Goal: Information Seeking & Learning: Learn about a topic

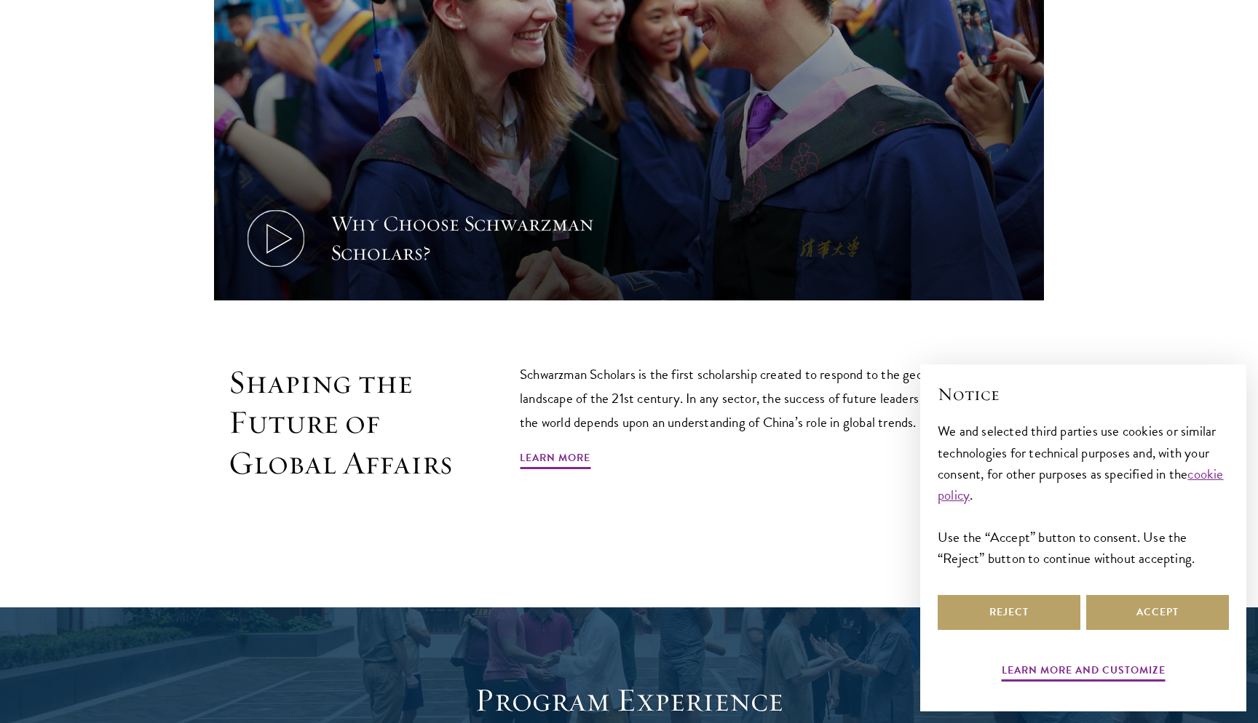
scroll to position [806, 0]
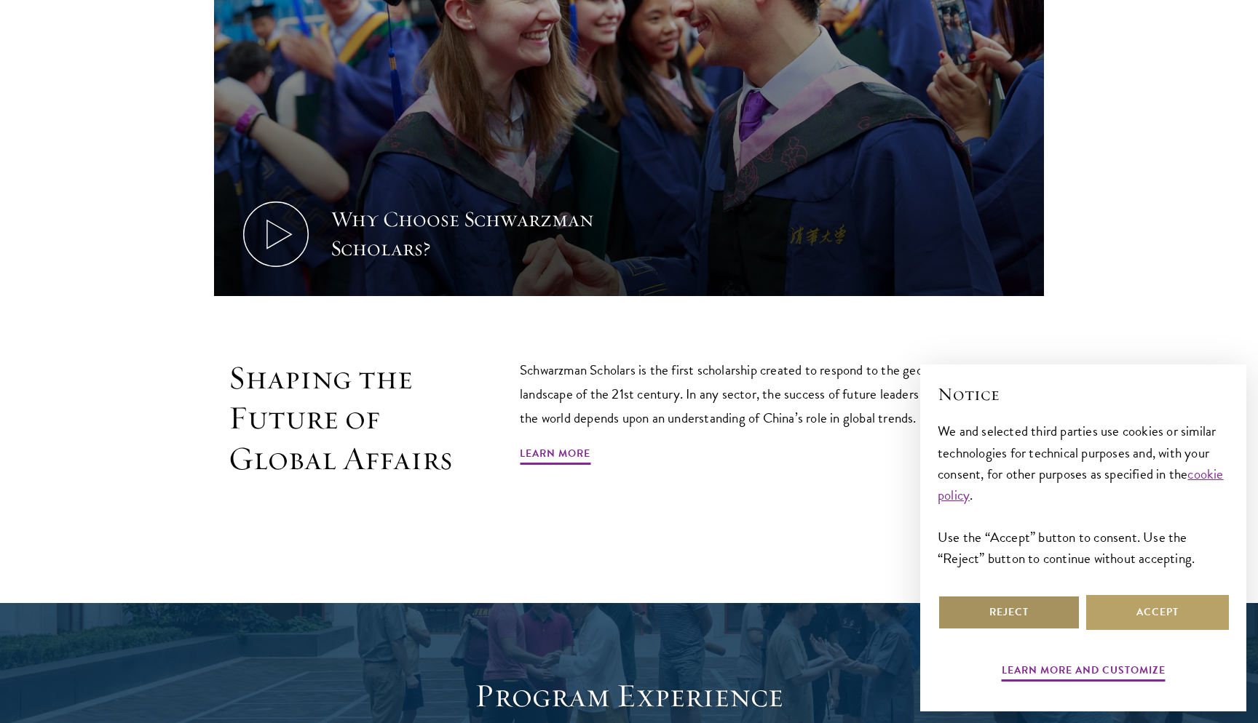
click at [1013, 608] on button "Reject" at bounding box center [1008, 612] width 143 height 35
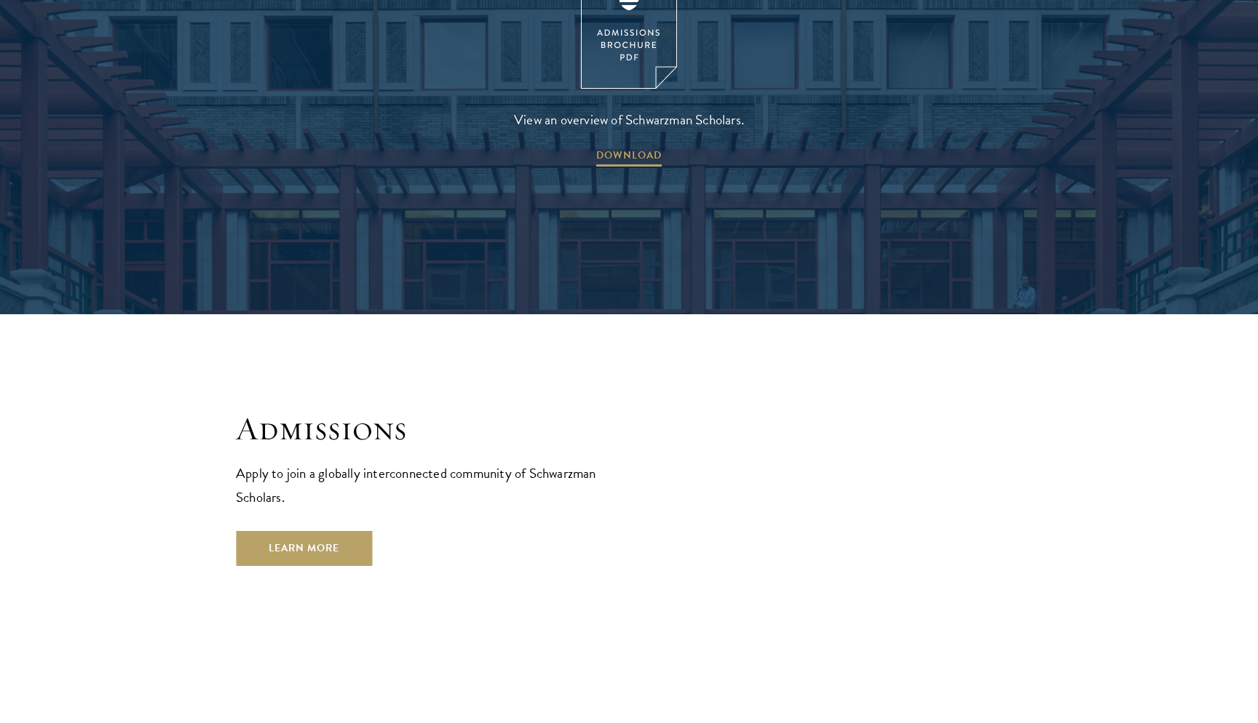
scroll to position [2316, 0]
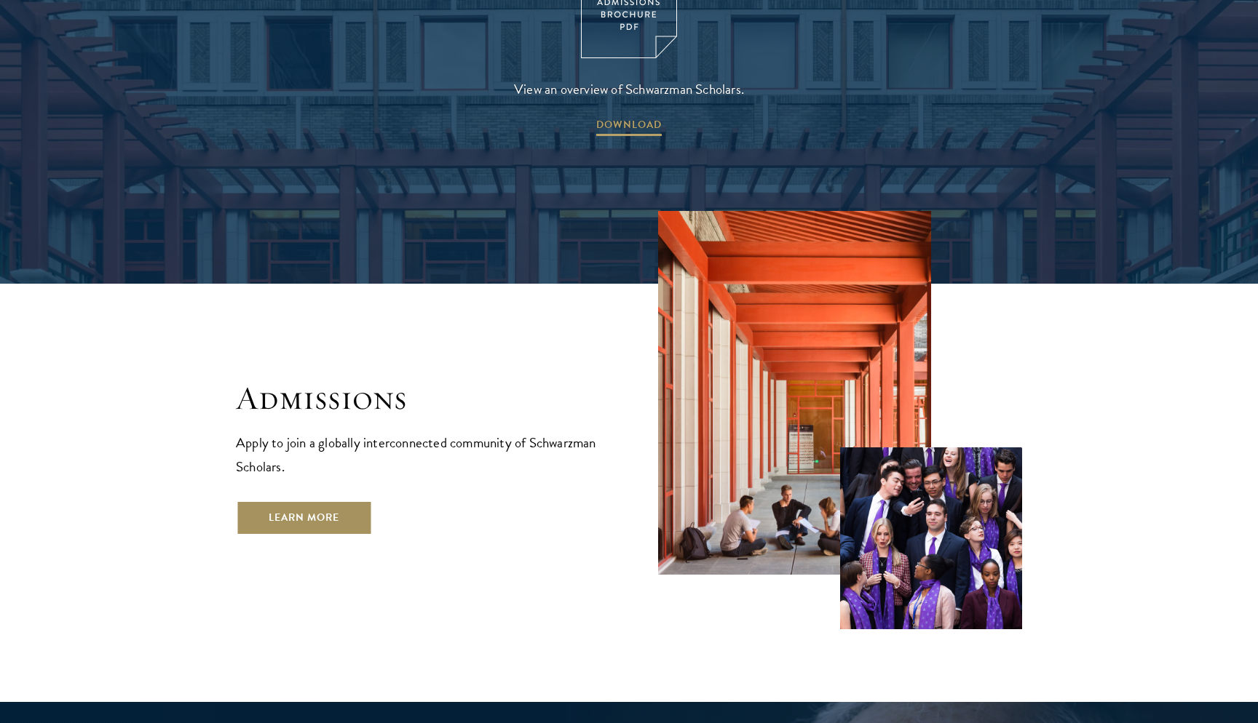
click at [322, 501] on link "Learn More" at bounding box center [304, 518] width 136 height 35
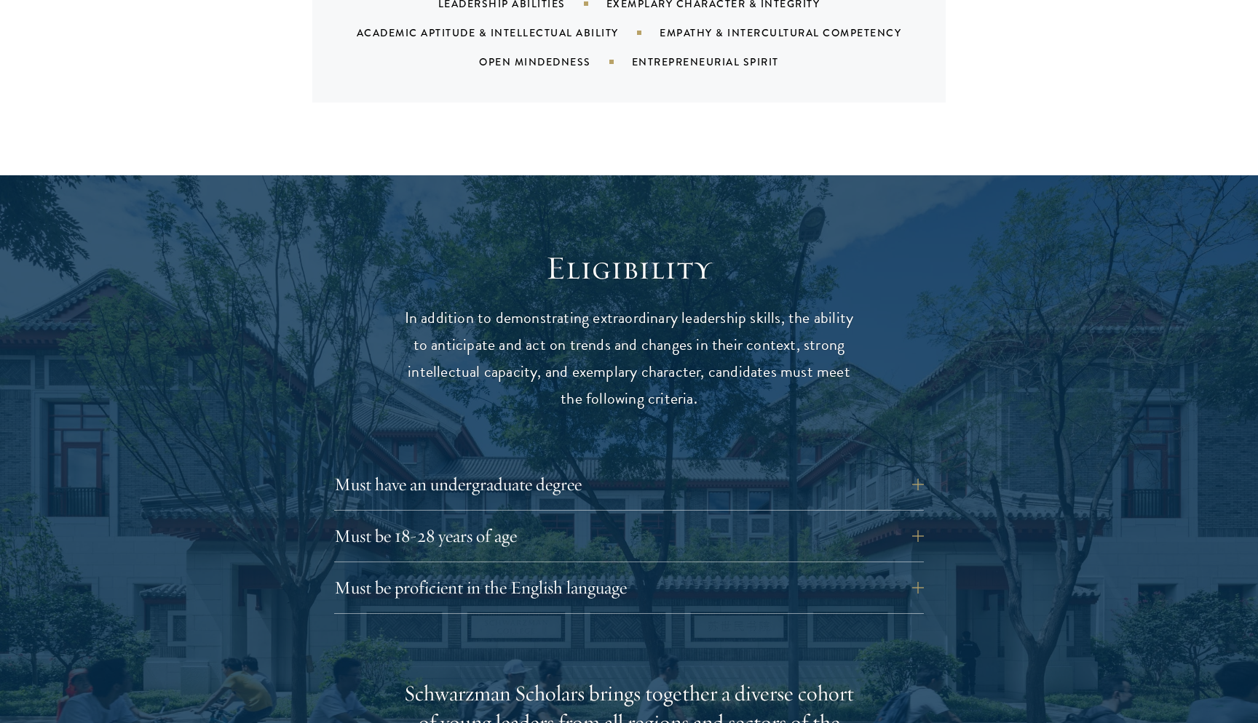
scroll to position [1696, 0]
click at [536, 518] on button "Must be 18-28 years of age" at bounding box center [639, 535] width 589 height 35
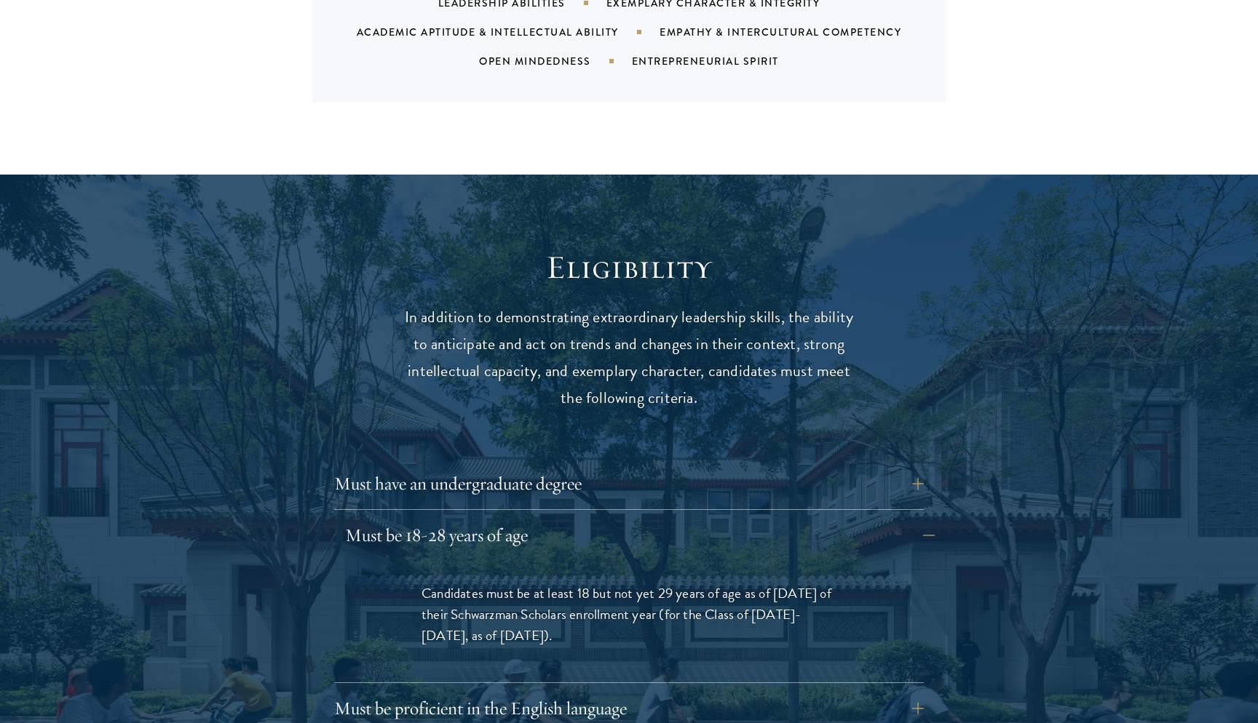
click at [537, 518] on button "Must be 18-28 years of age" at bounding box center [639, 535] width 589 height 35
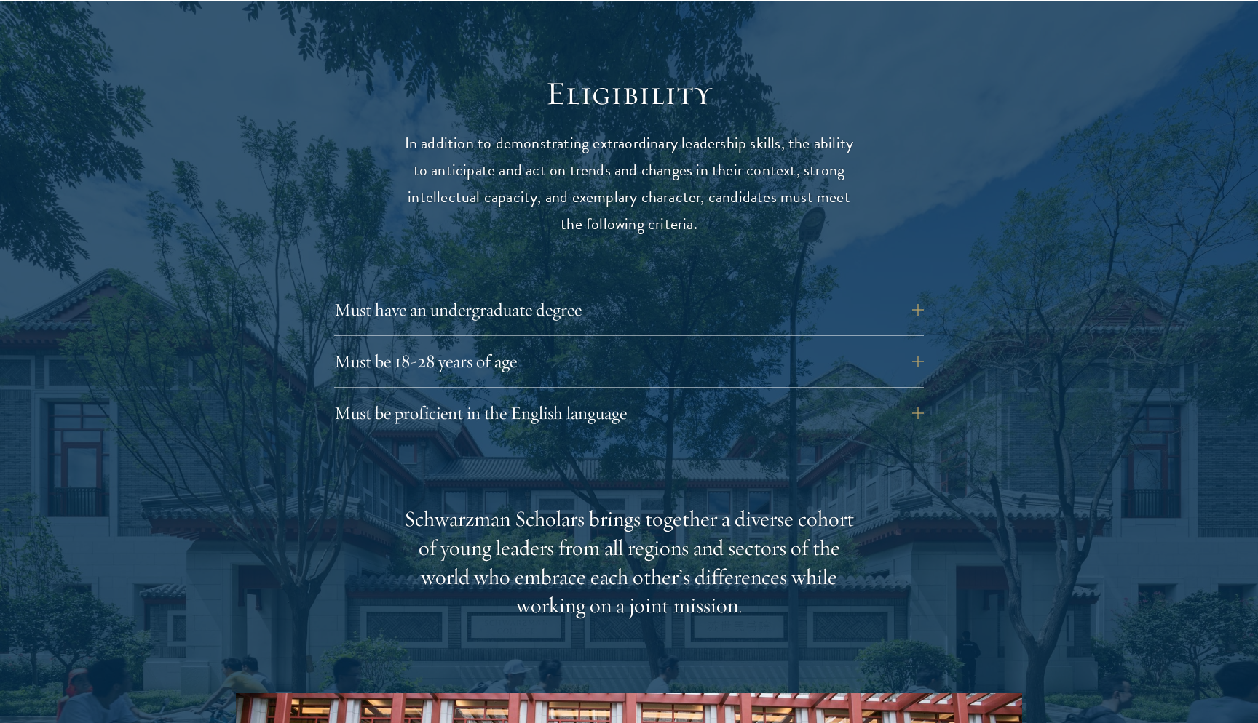
scroll to position [1874, 0]
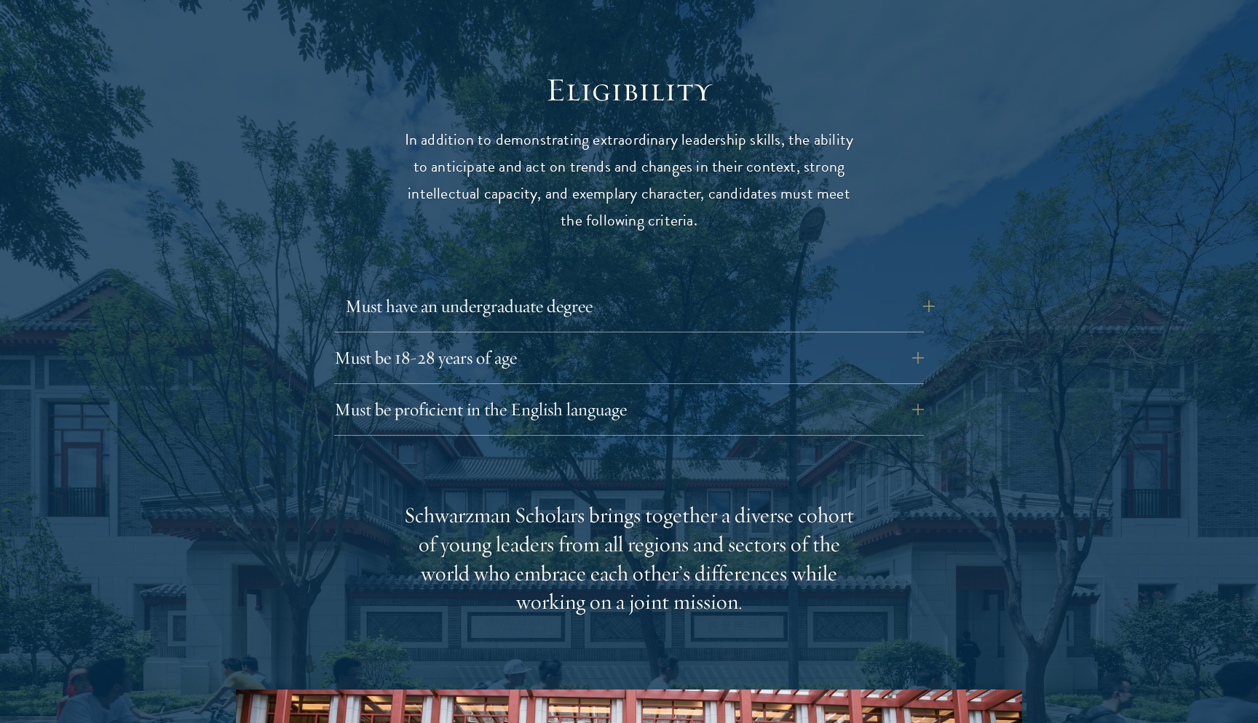
click at [653, 289] on button "Must have an undergraduate degree" at bounding box center [639, 306] width 589 height 35
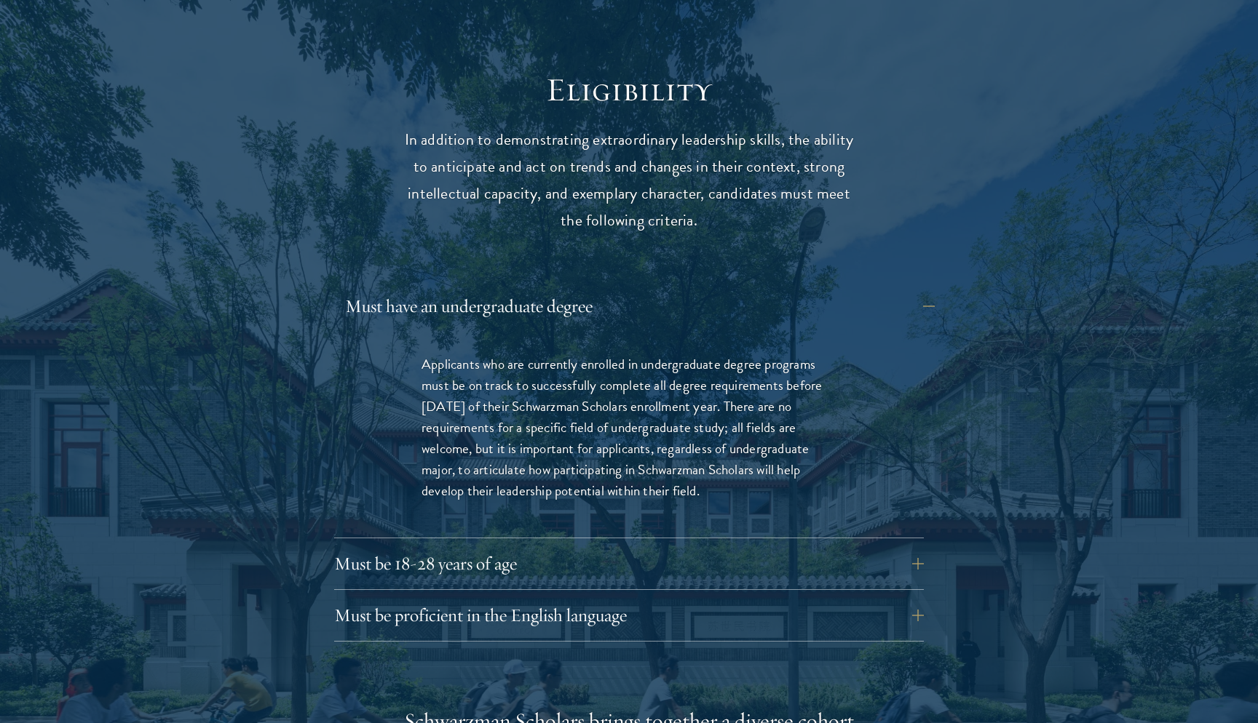
click at [652, 289] on button "Must have an undergraduate degree" at bounding box center [639, 306] width 589 height 35
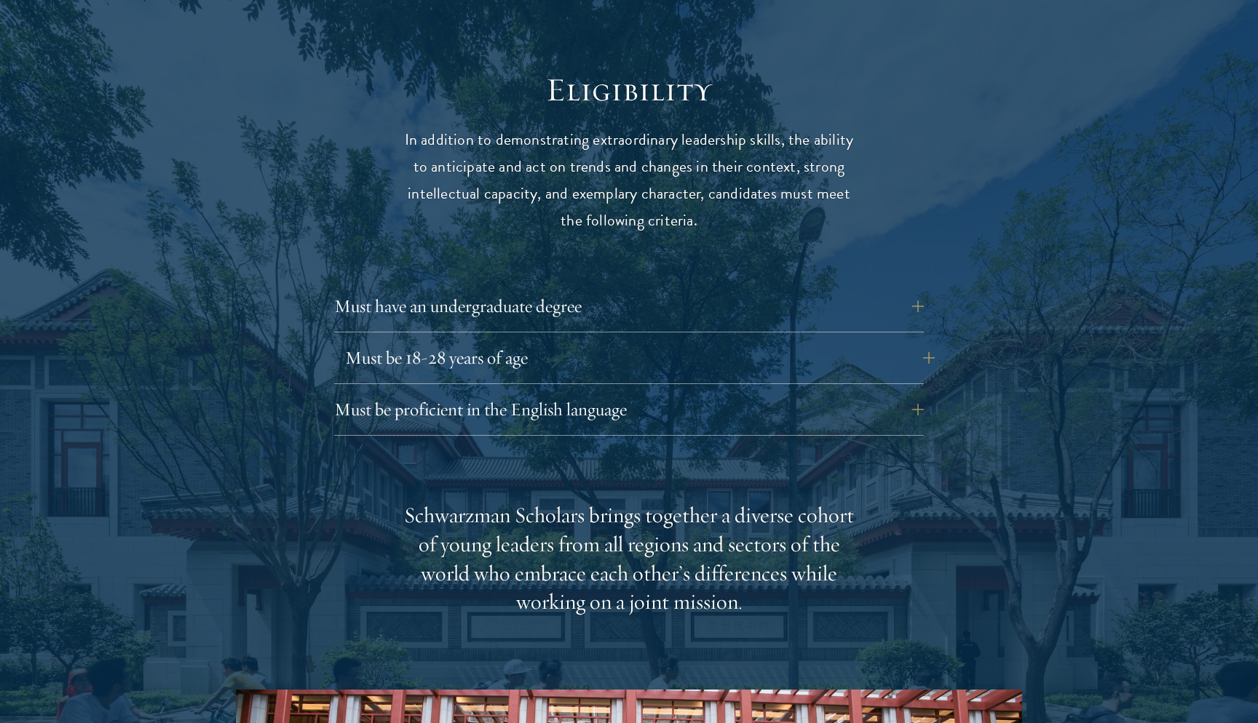
click at [651, 341] on button "Must be 18-28 years of age" at bounding box center [639, 358] width 589 height 35
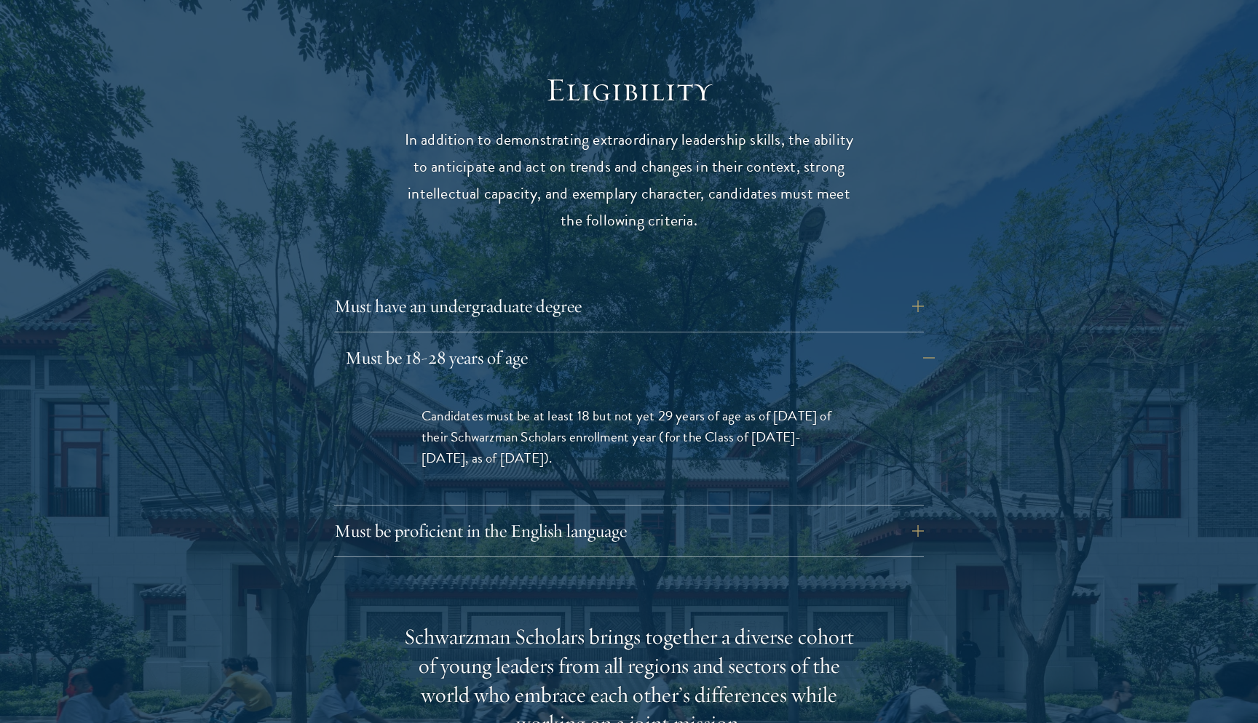
click at [651, 341] on button "Must be 18-28 years of age" at bounding box center [639, 358] width 589 height 35
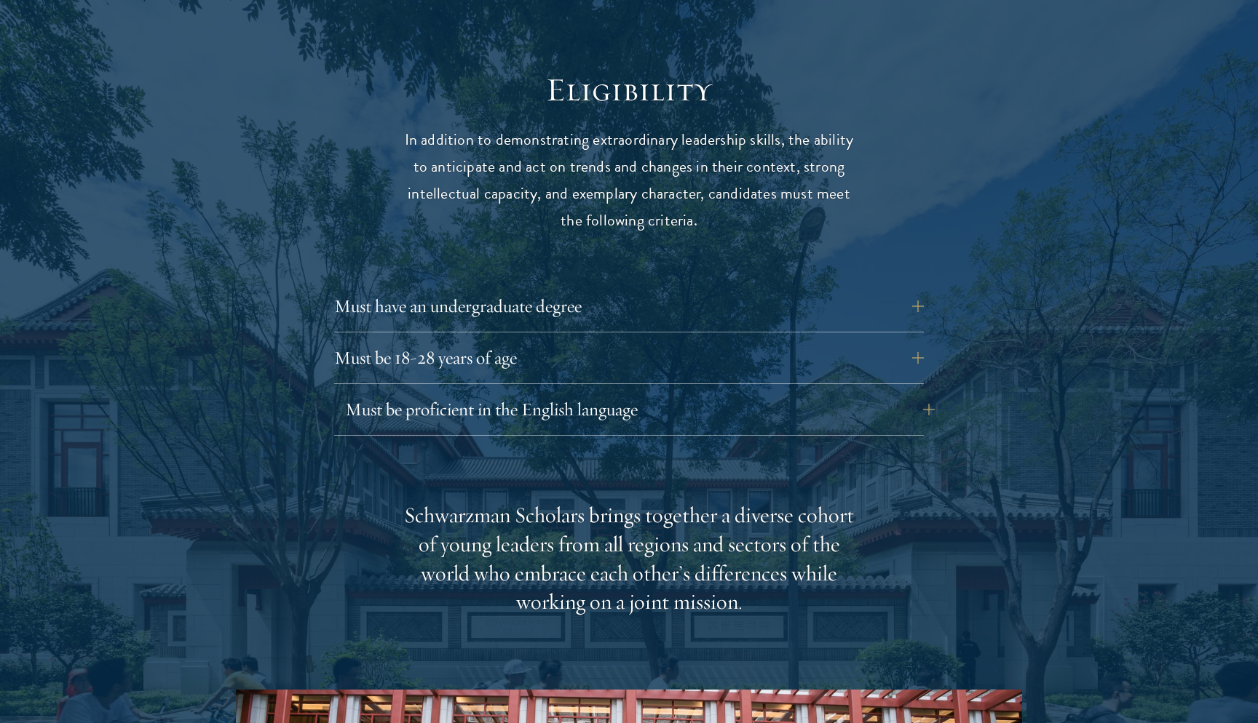
click at [648, 392] on button "Must be proficient in the English language" at bounding box center [639, 409] width 589 height 35
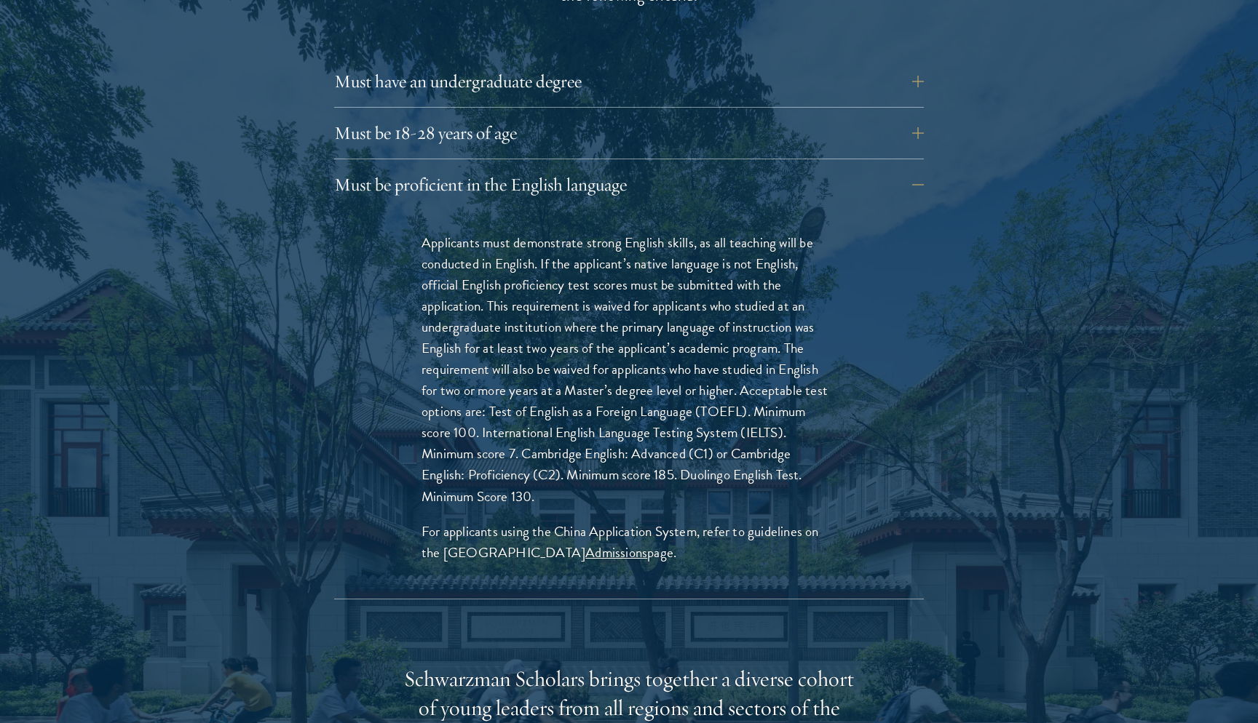
scroll to position [2100, 0]
click at [671, 167] on button "Must be proficient in the English language" at bounding box center [639, 184] width 589 height 35
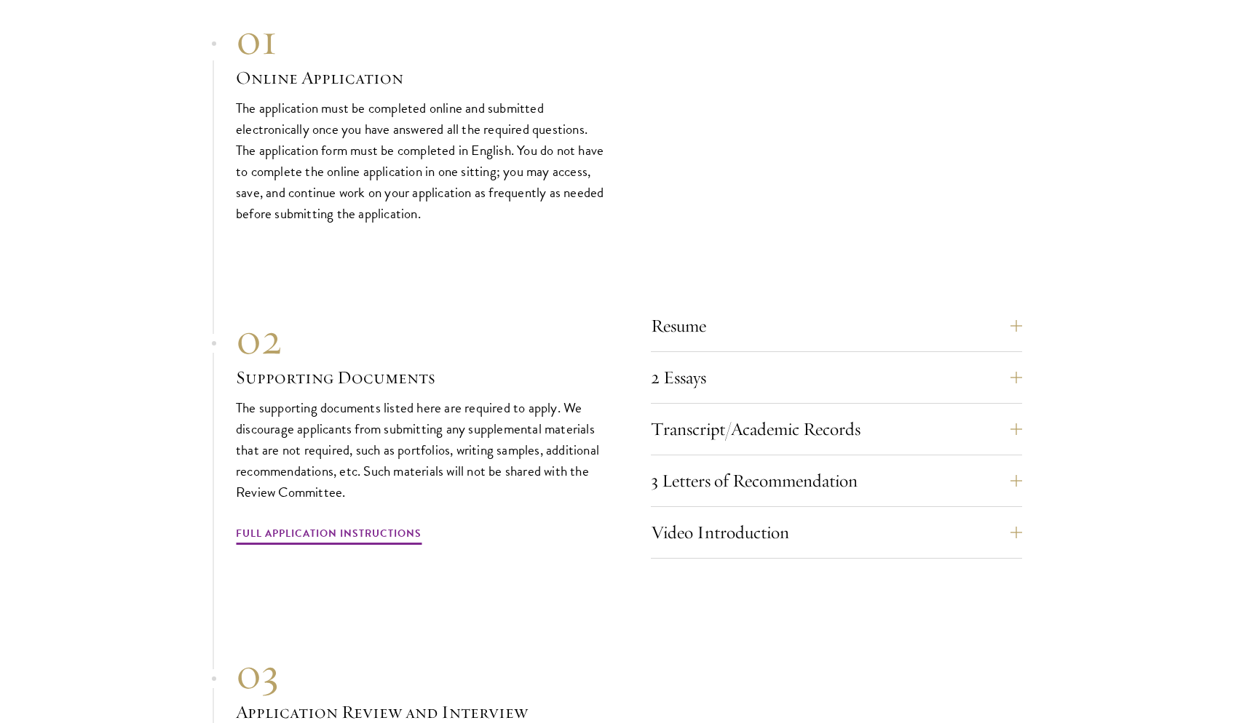
scroll to position [4361, 0]
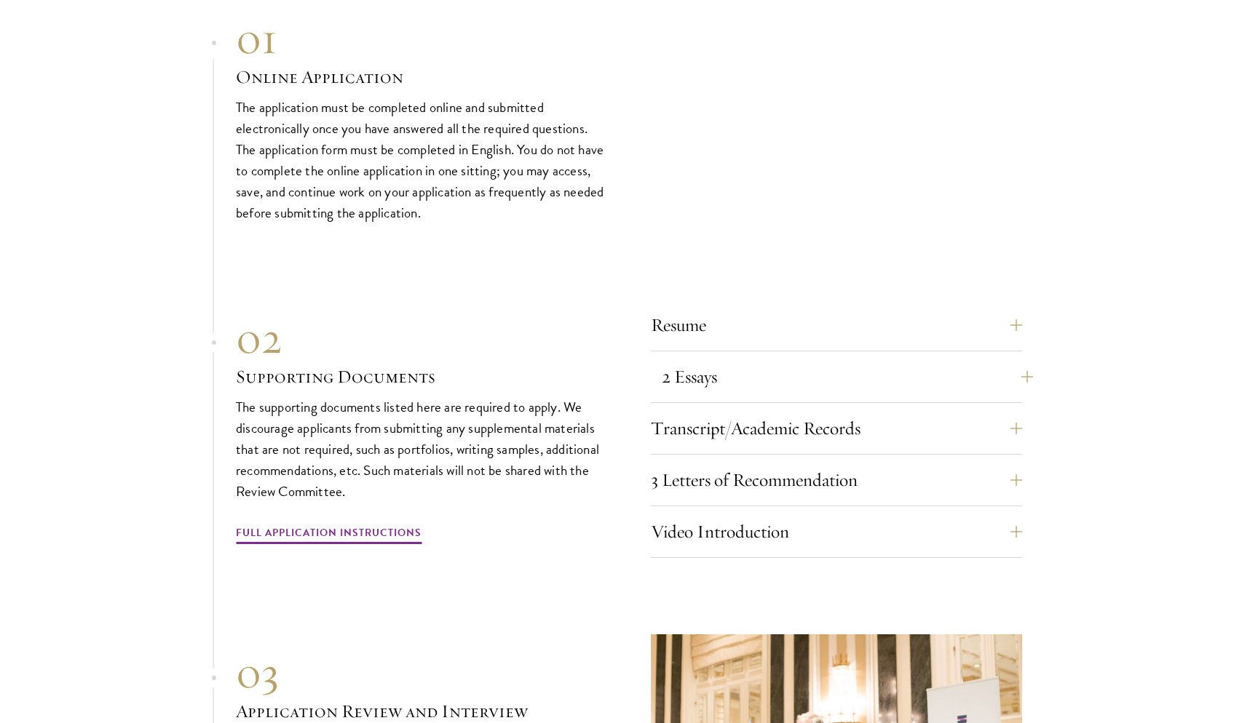
click at [694, 360] on button "2 Essays" at bounding box center [847, 377] width 371 height 35
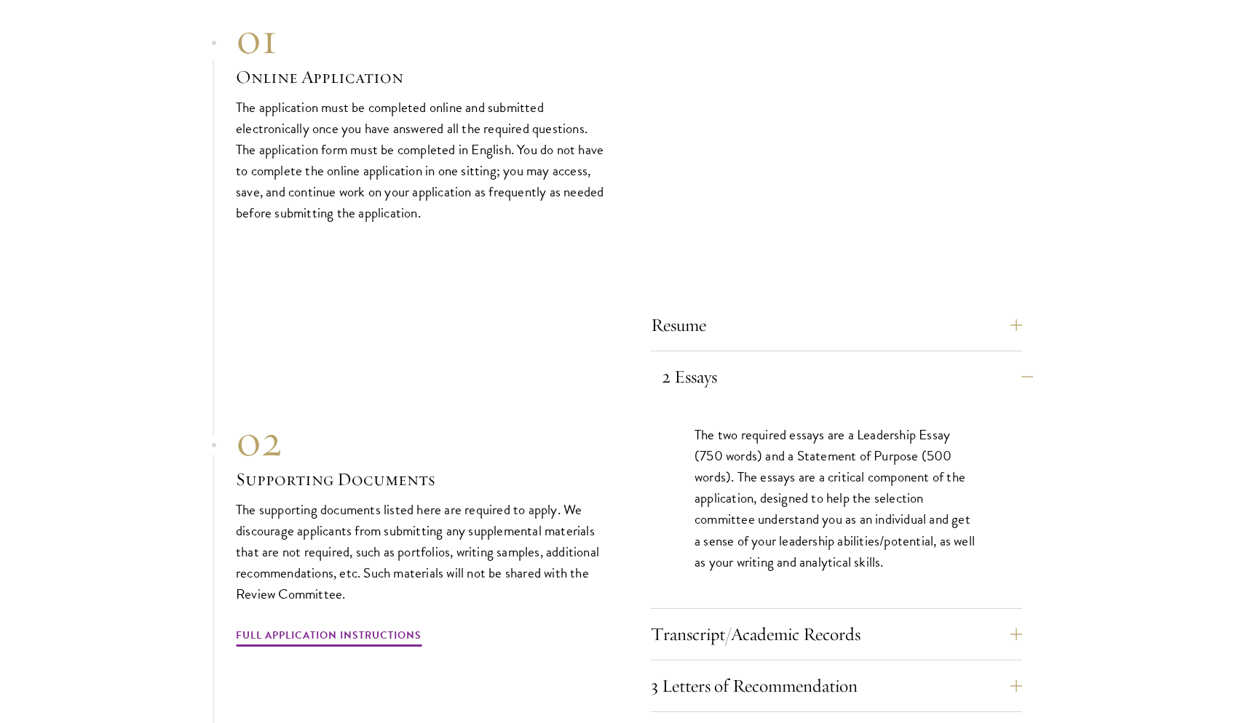
click at [694, 360] on button "2 Essays" at bounding box center [847, 377] width 371 height 35
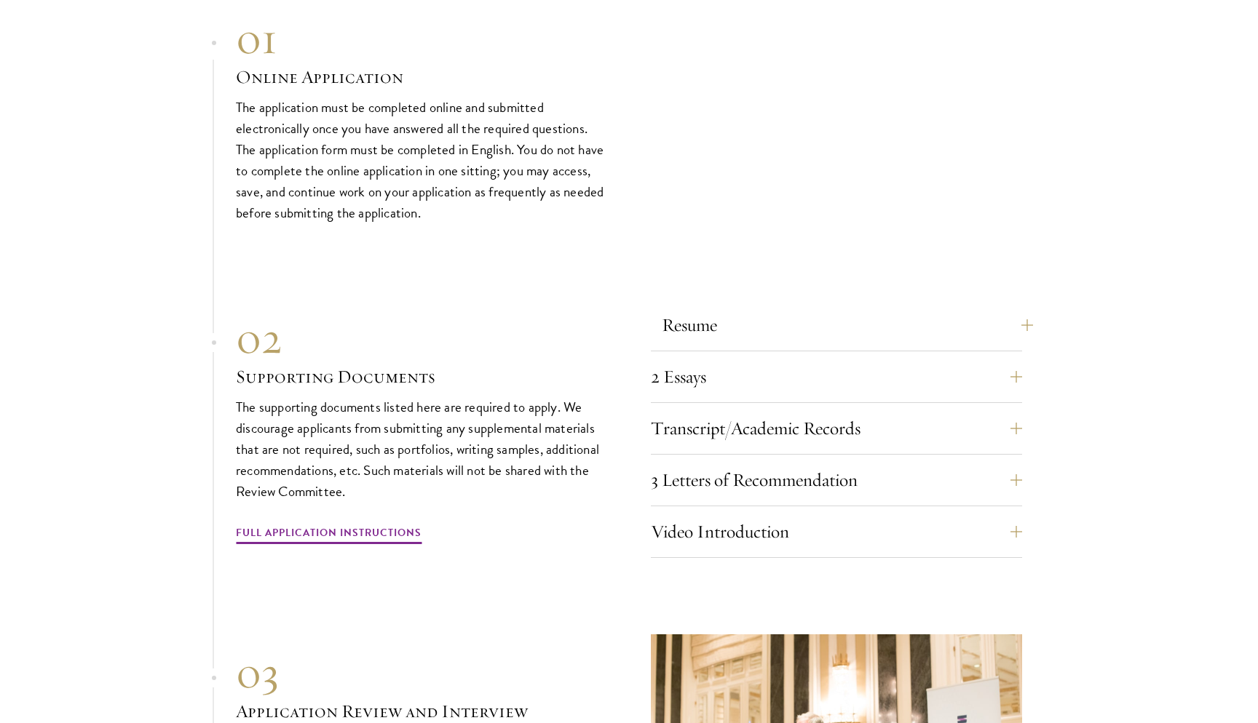
click at [710, 308] on button "Resume" at bounding box center [847, 325] width 371 height 35
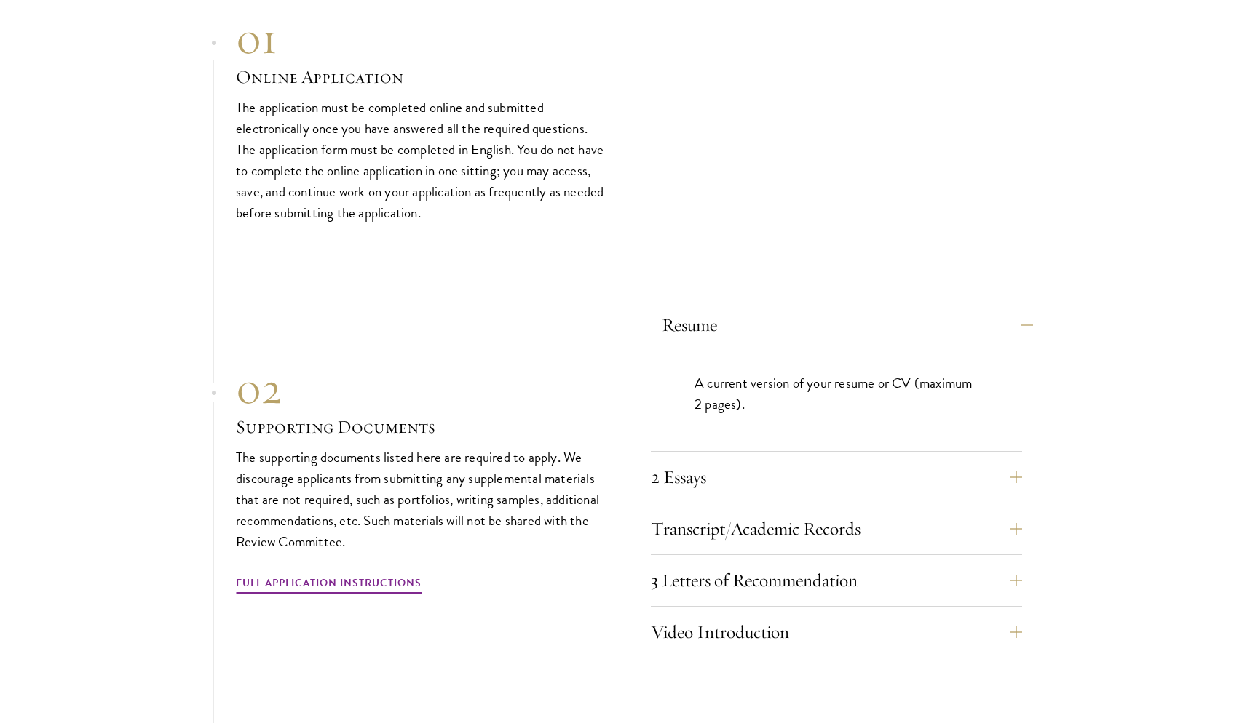
click at [716, 308] on button "Resume" at bounding box center [847, 325] width 371 height 35
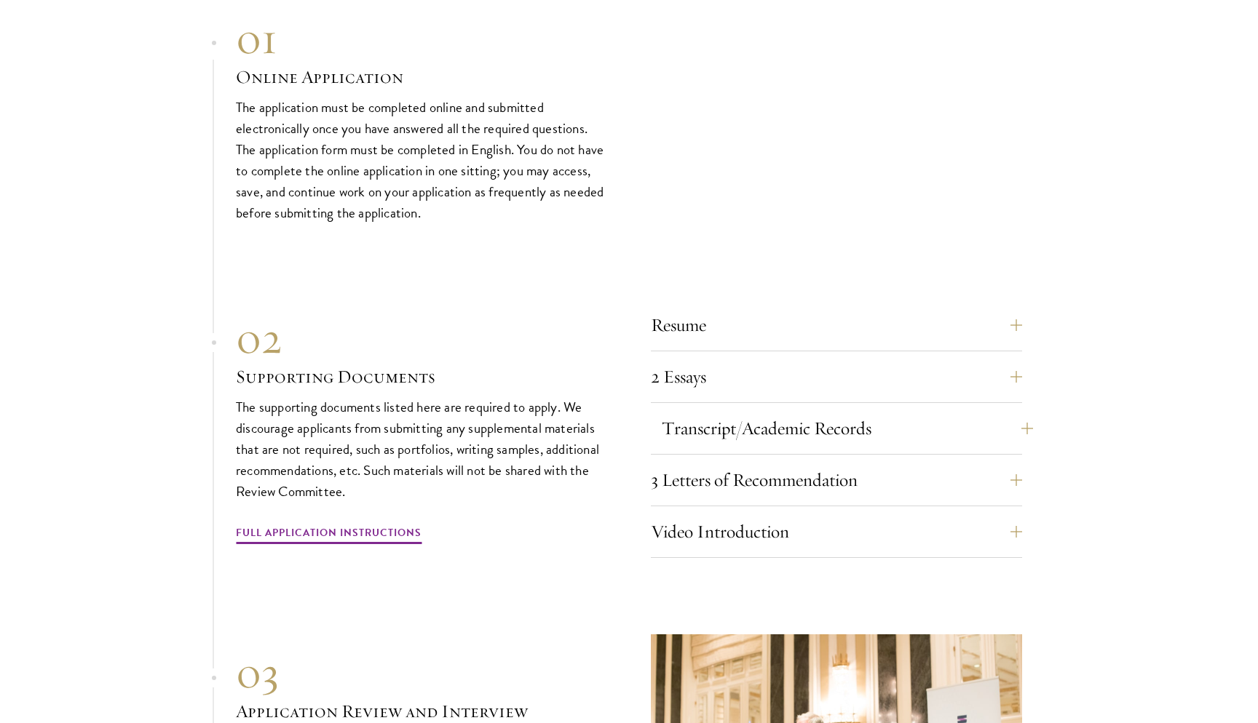
click at [726, 411] on button "Transcript/Academic Records" at bounding box center [847, 428] width 371 height 35
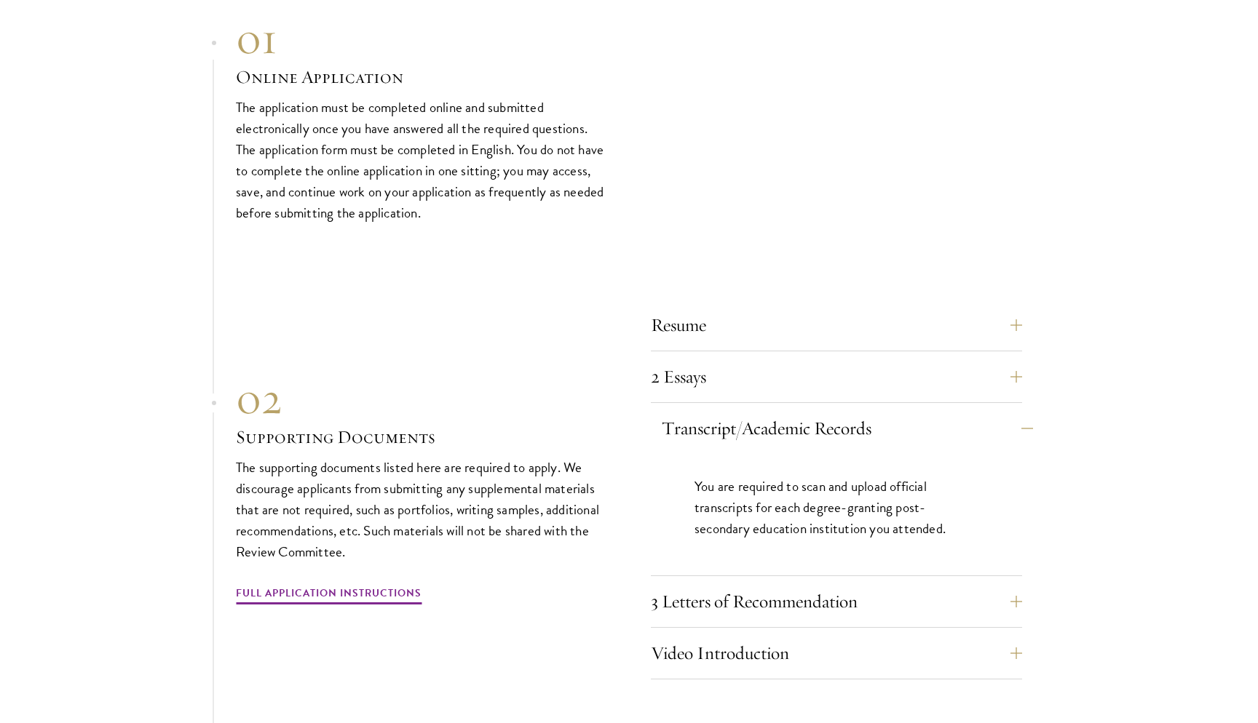
click at [725, 411] on button "Transcript/Academic Records" at bounding box center [847, 428] width 371 height 35
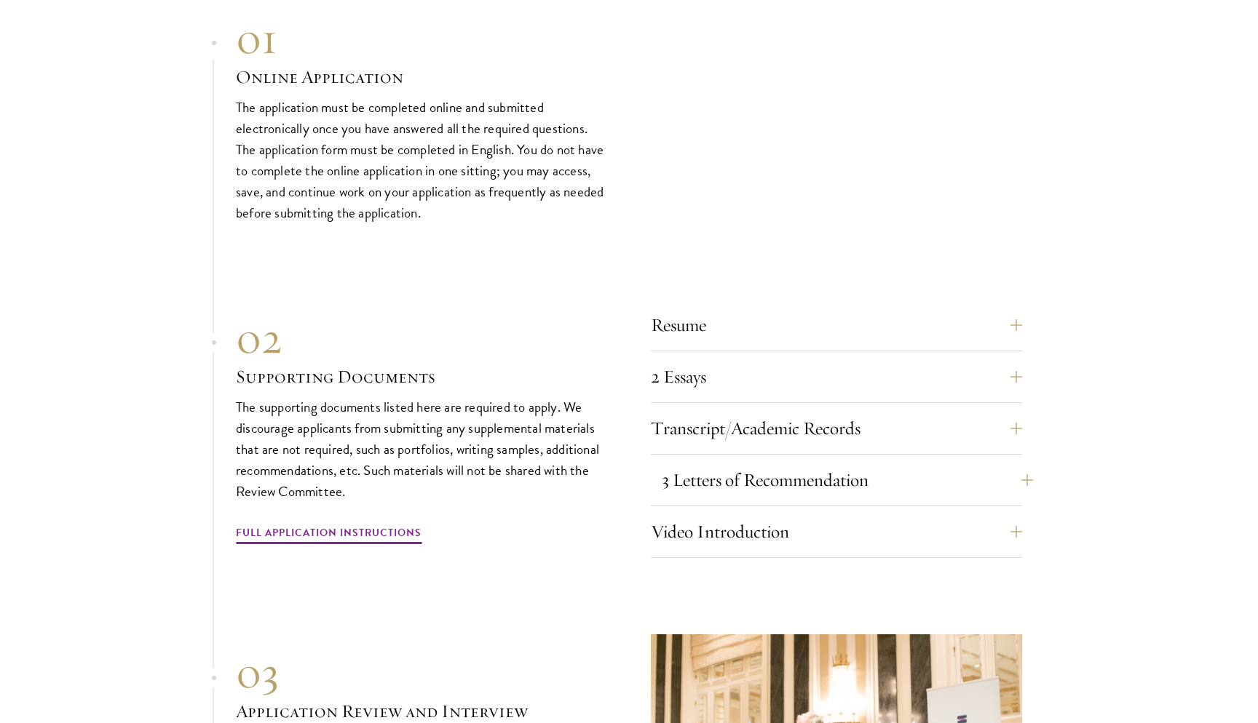
click at [737, 463] on button "3 Letters of Recommendation" at bounding box center [847, 480] width 371 height 35
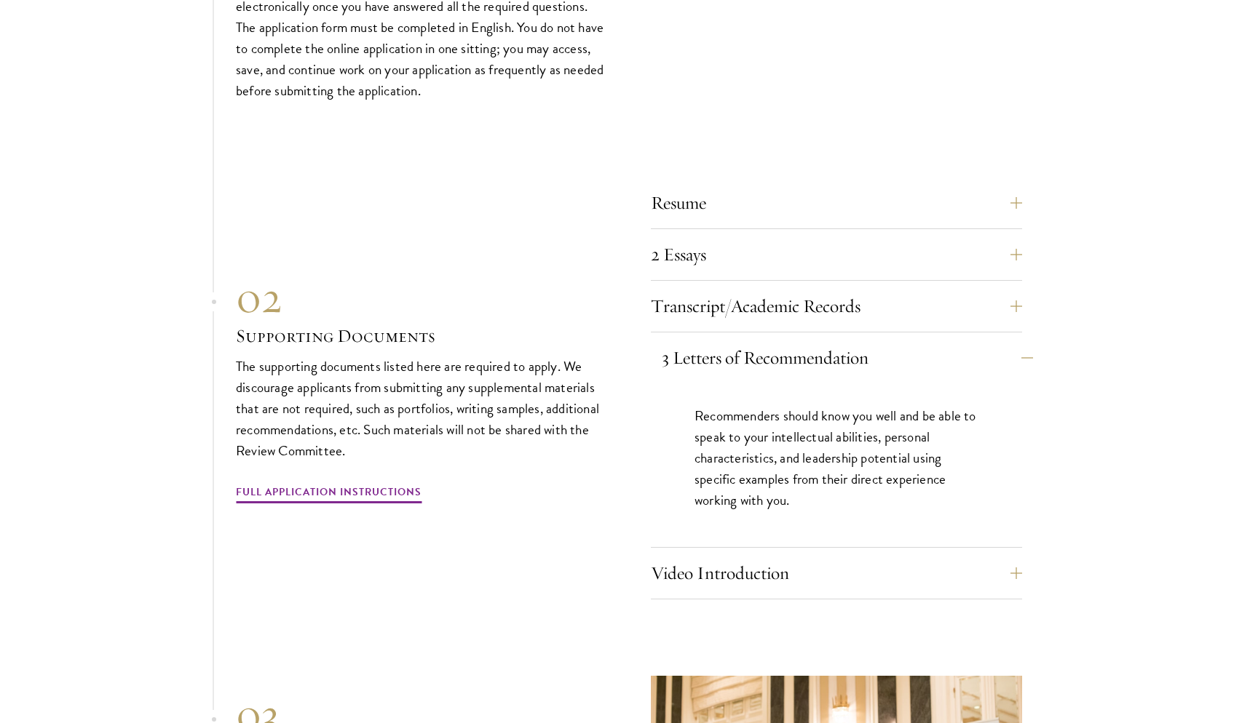
scroll to position [4490, 0]
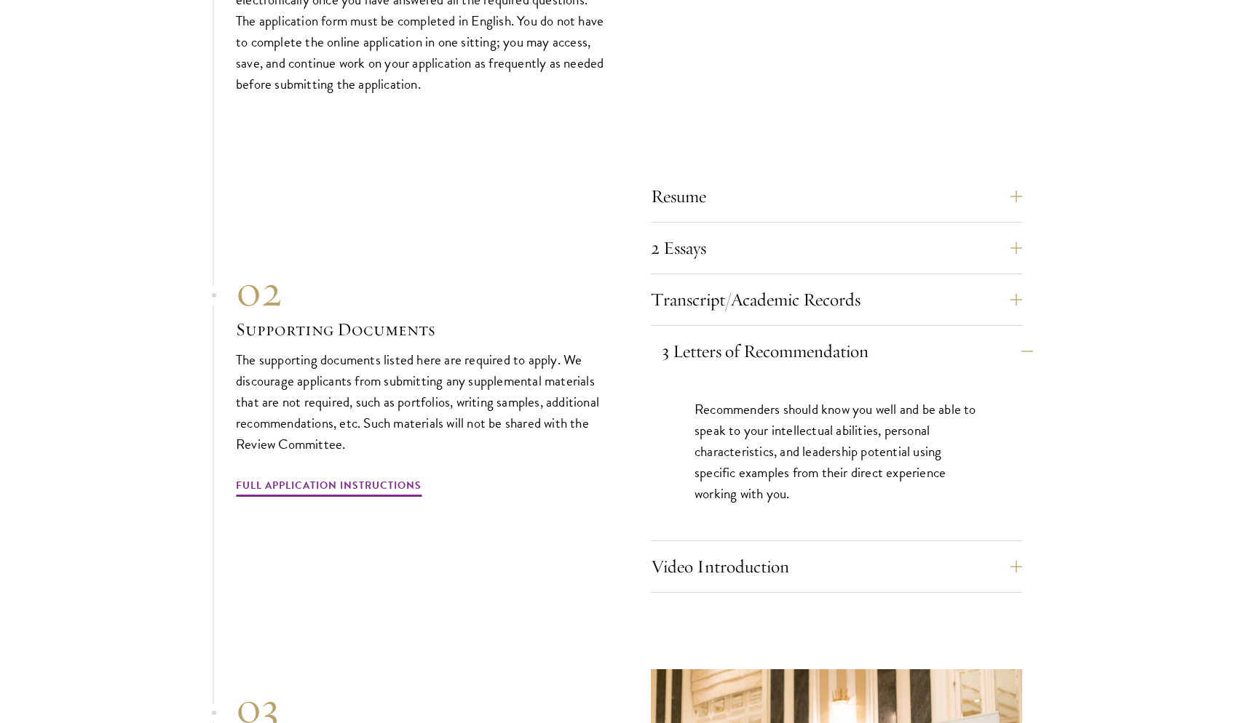
click at [797, 334] on button "3 Letters of Recommendation" at bounding box center [847, 351] width 371 height 35
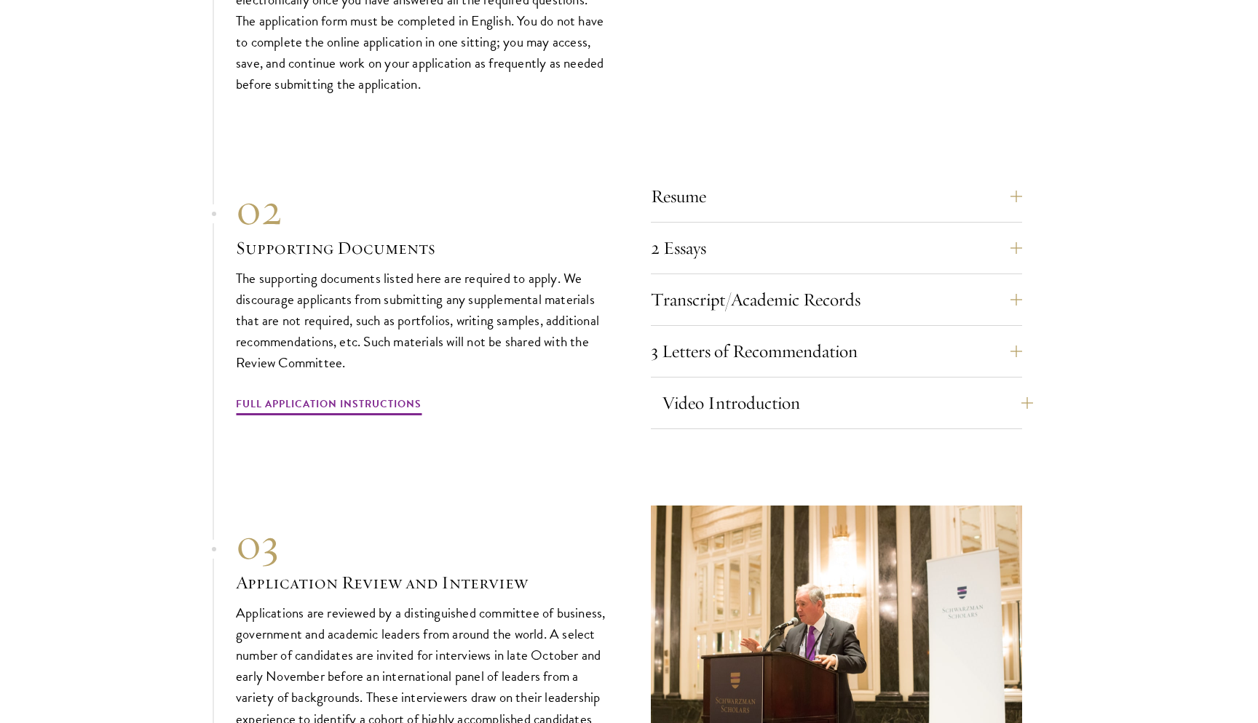
click at [783, 386] on button "Video Introduction" at bounding box center [847, 403] width 371 height 35
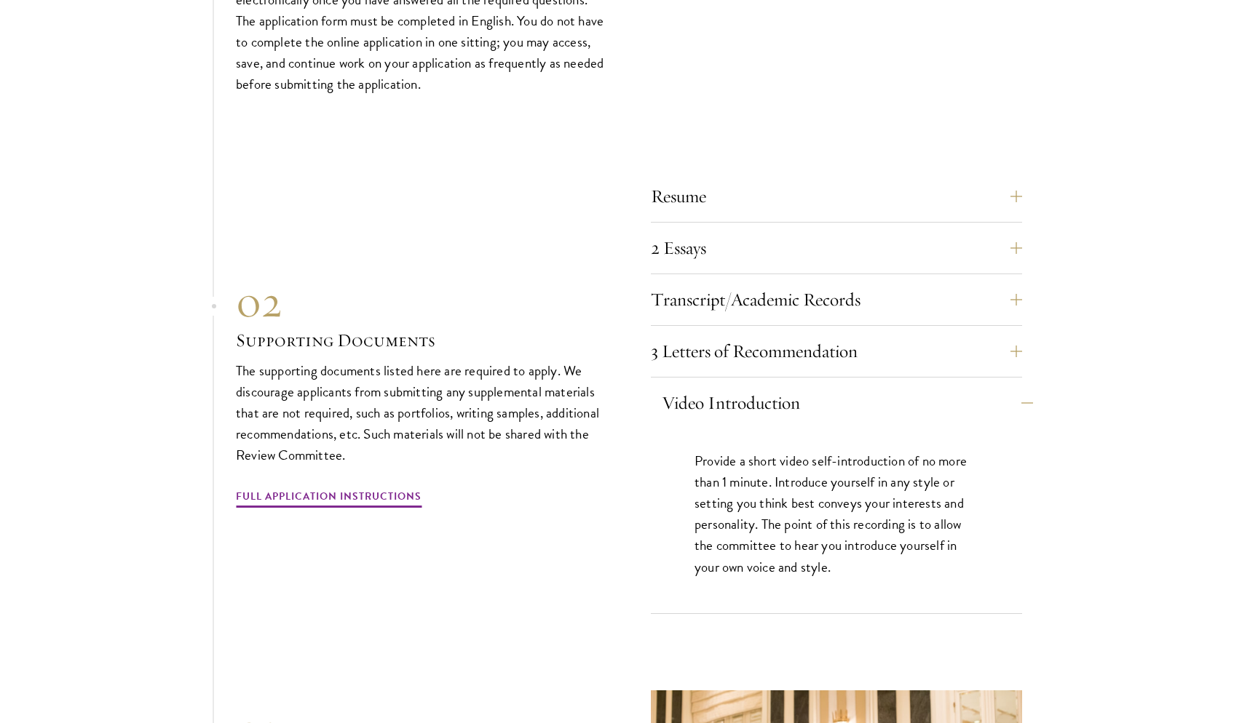
click at [785, 386] on button "Video Introduction" at bounding box center [847, 403] width 371 height 35
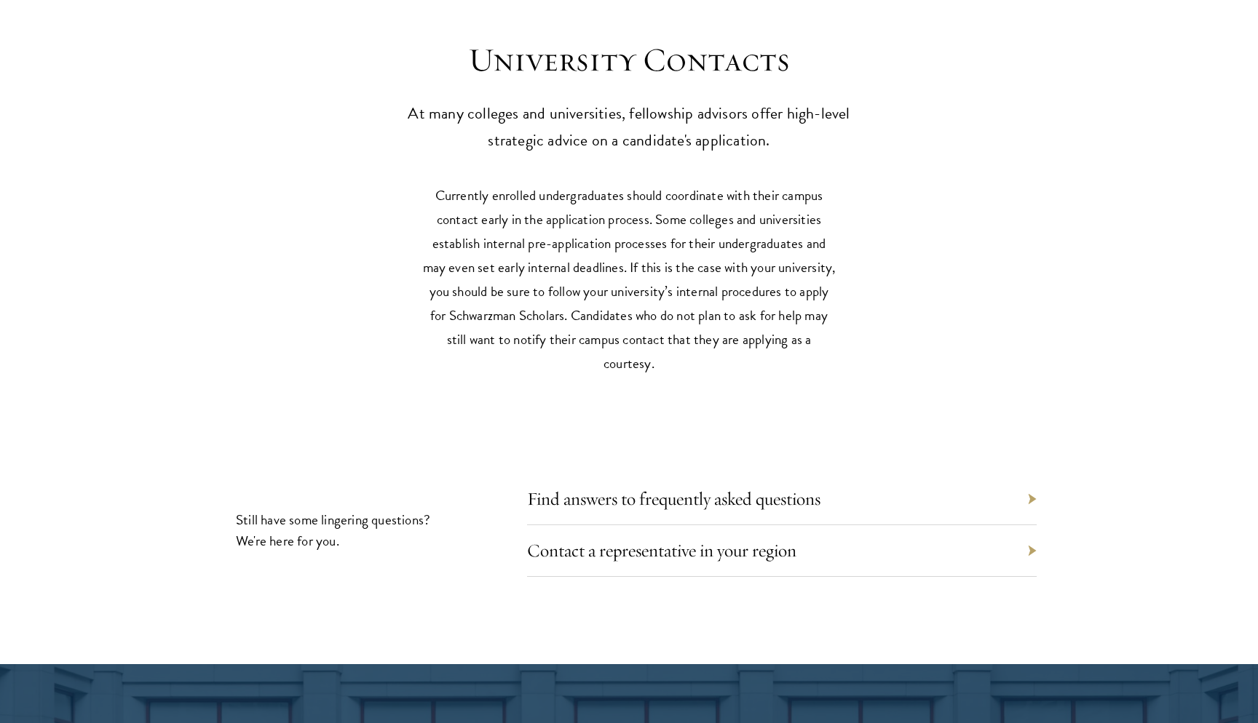
scroll to position [6249, 0]
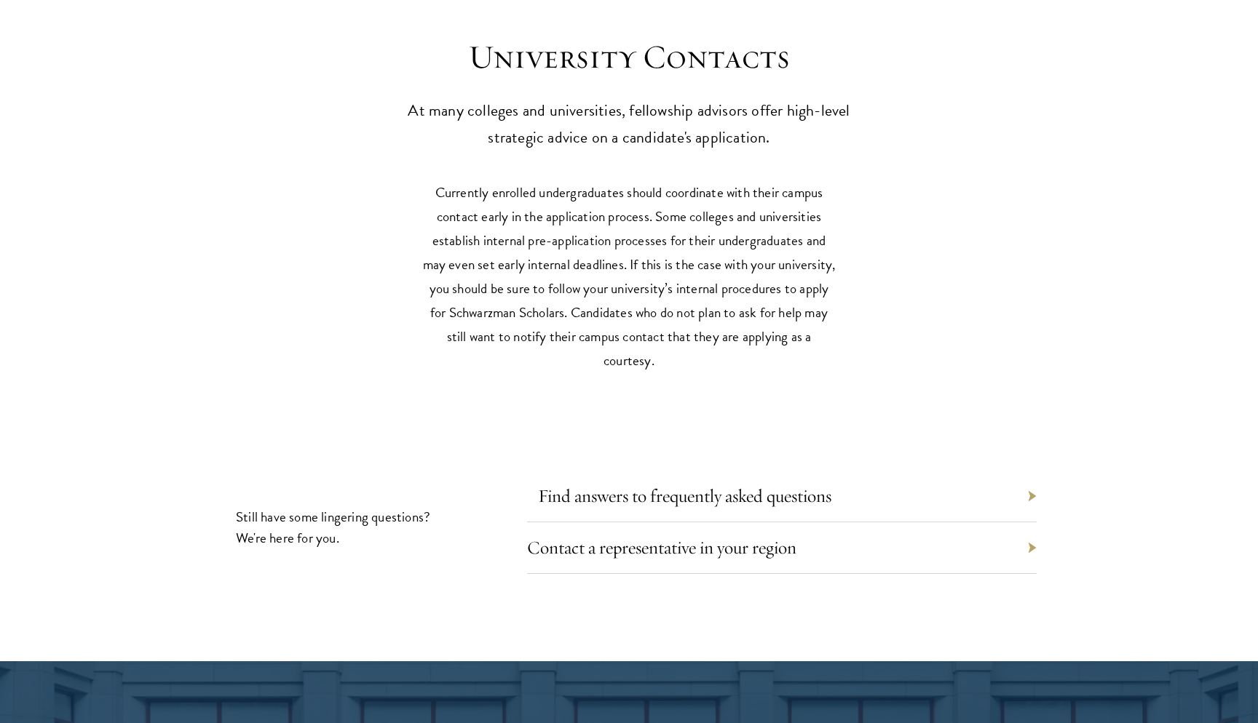
click at [810, 485] on link "Find answers to frequently asked questions" at bounding box center [684, 496] width 293 height 23
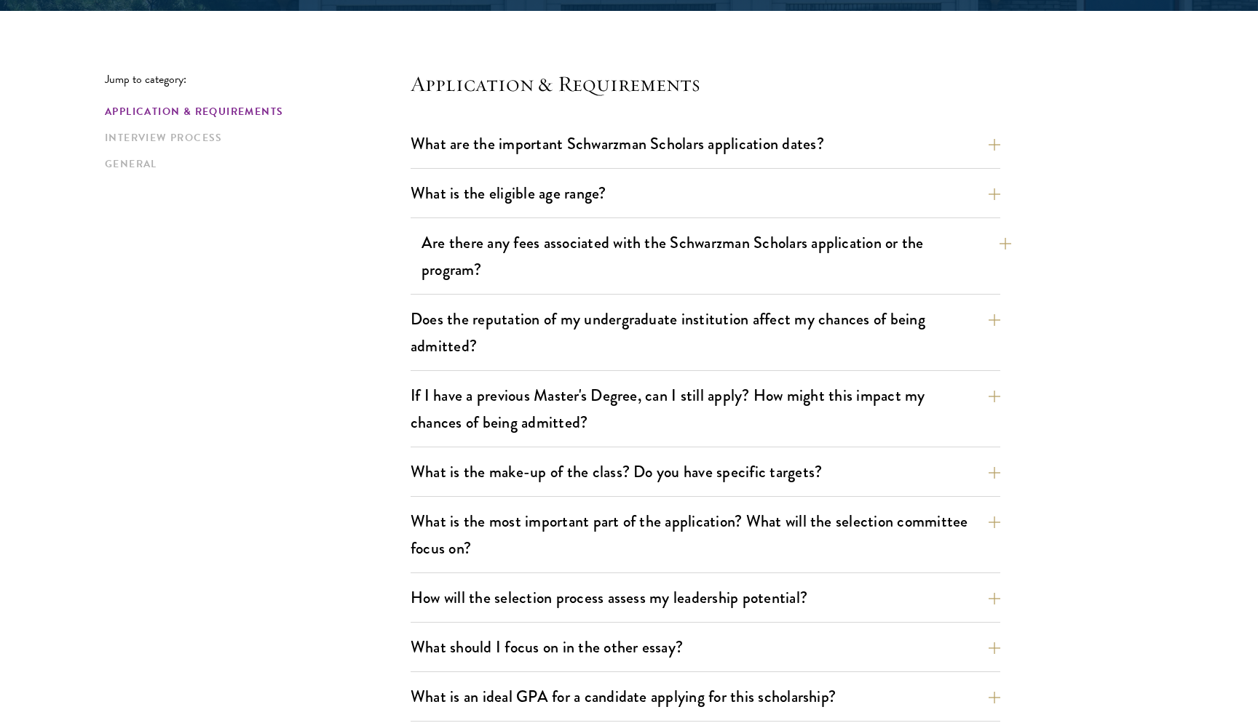
scroll to position [370, 0]
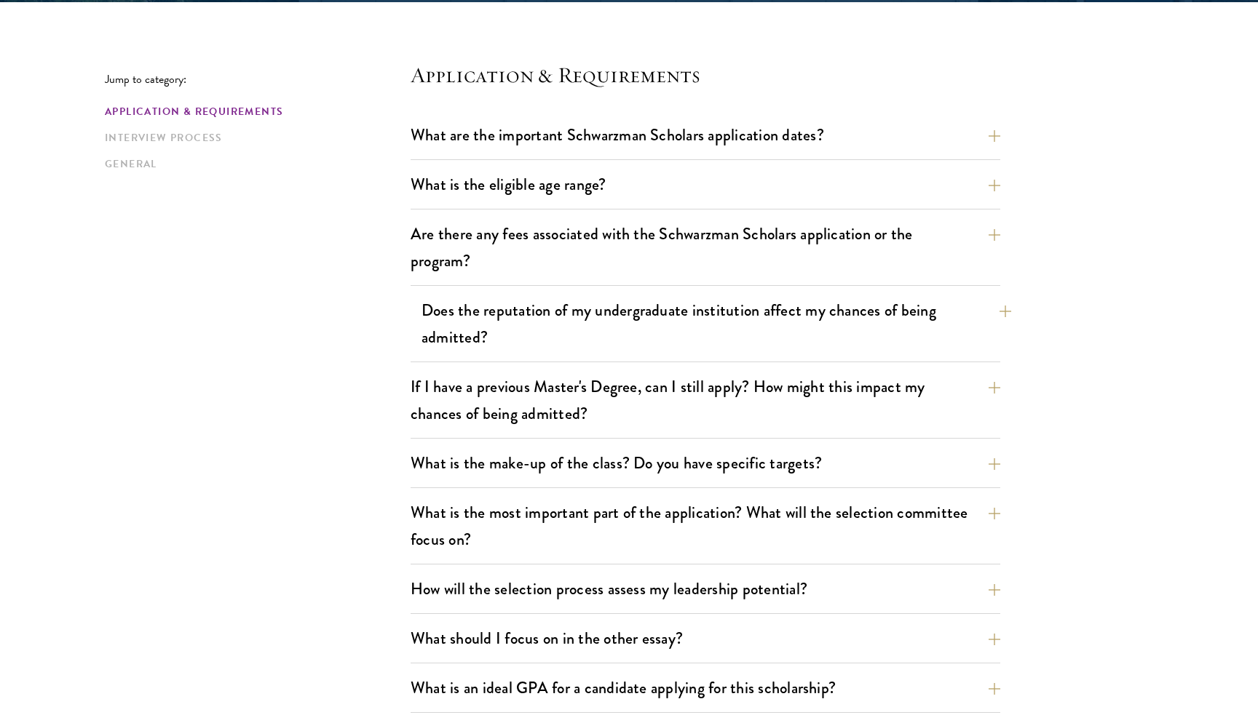
click at [851, 327] on button "Does the reputation of my undergraduate institution affect my chances of being …" at bounding box center [715, 324] width 589 height 60
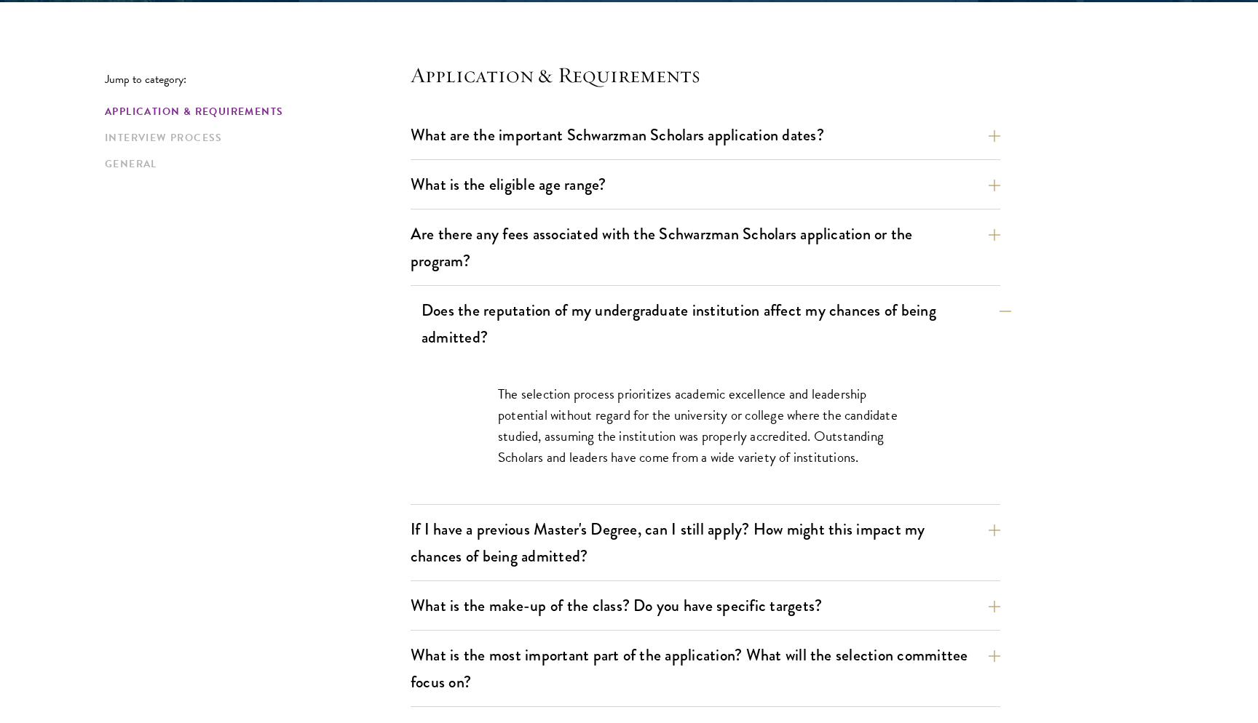
click at [851, 327] on button "Does the reputation of my undergraduate institution affect my chances of being …" at bounding box center [715, 324] width 589 height 60
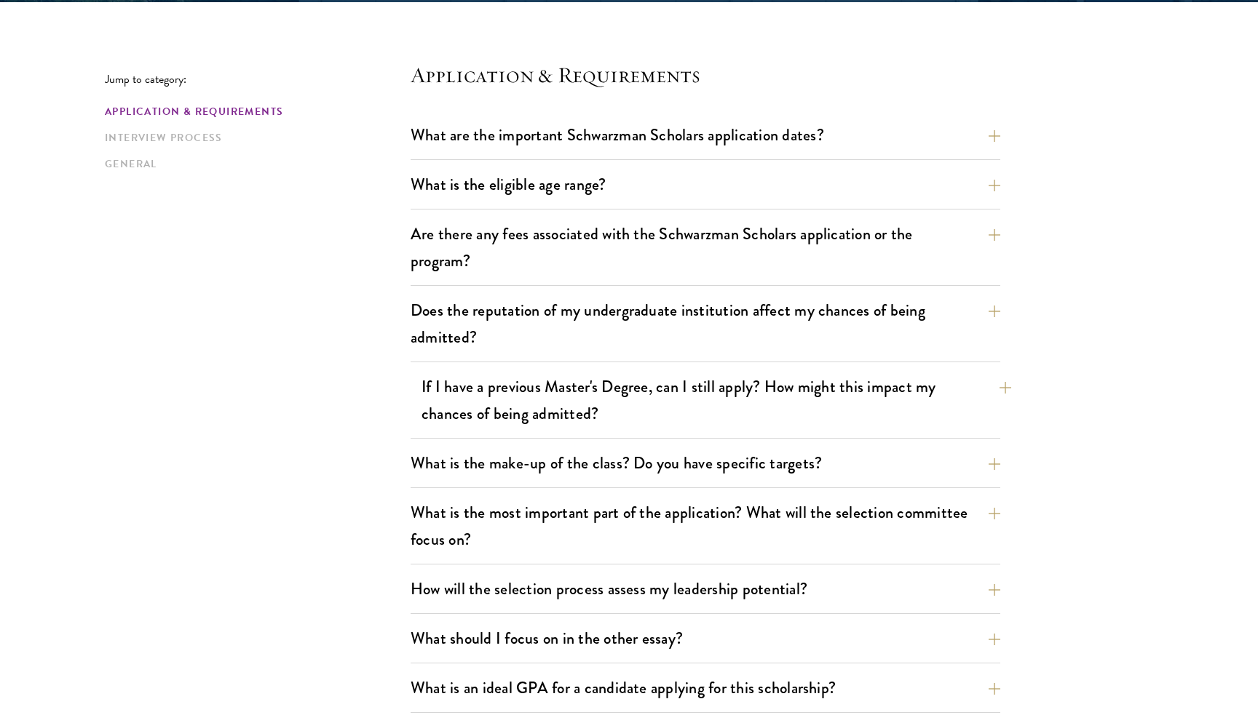
click at [838, 405] on button "If I have a previous Master's Degree, can I still apply? How might this impact …" at bounding box center [715, 400] width 589 height 60
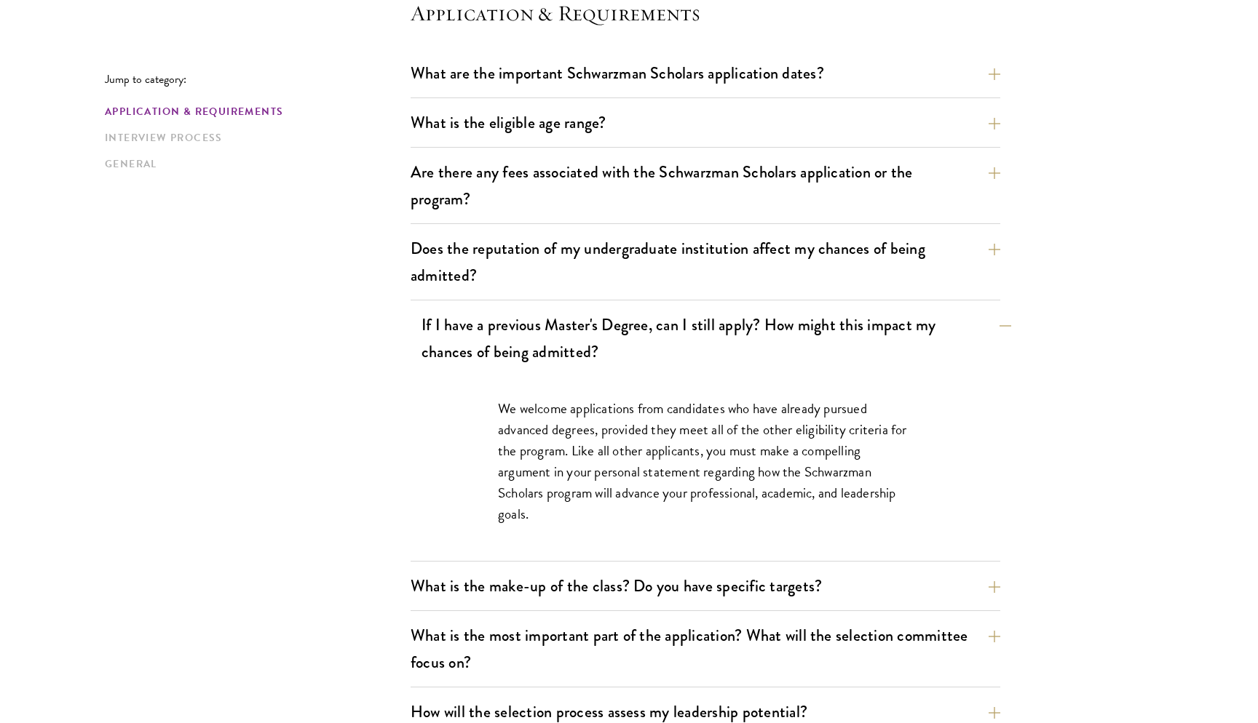
scroll to position [455, 0]
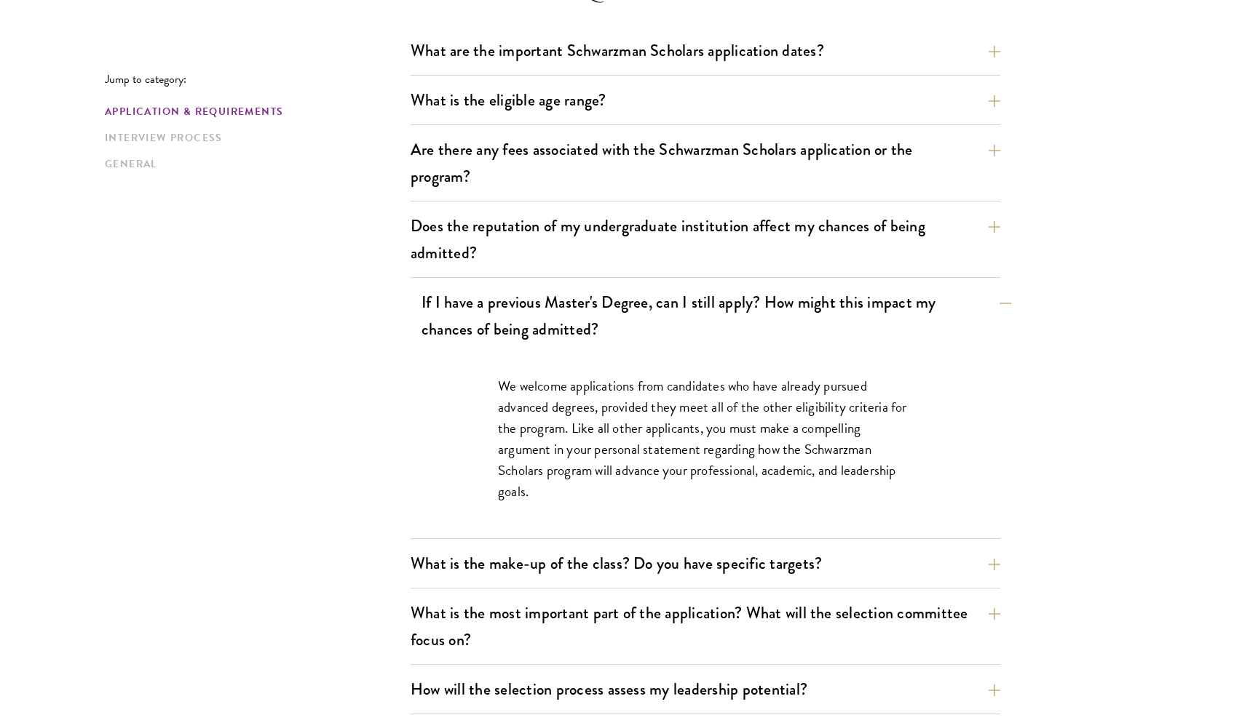
click at [824, 317] on button "If I have a previous Master's Degree, can I still apply? How might this impact …" at bounding box center [715, 316] width 589 height 60
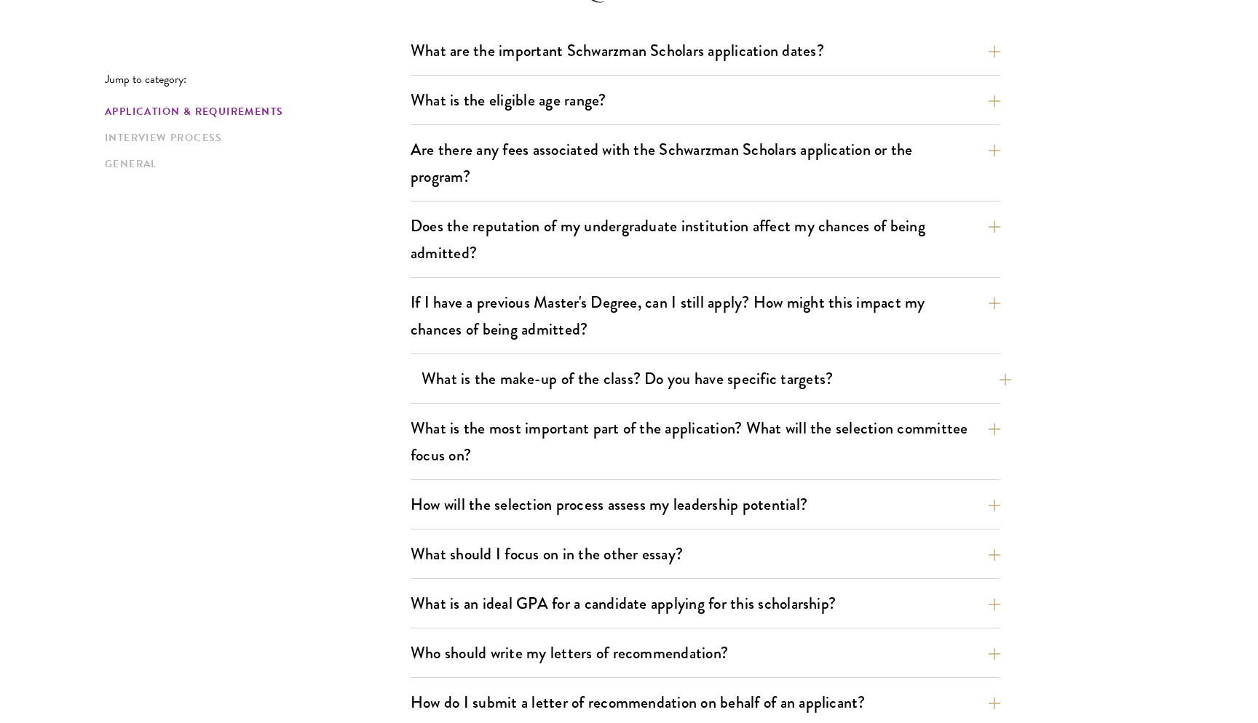
click at [816, 369] on button "What is the make-up of the class? Do you have specific targets?" at bounding box center [715, 378] width 589 height 33
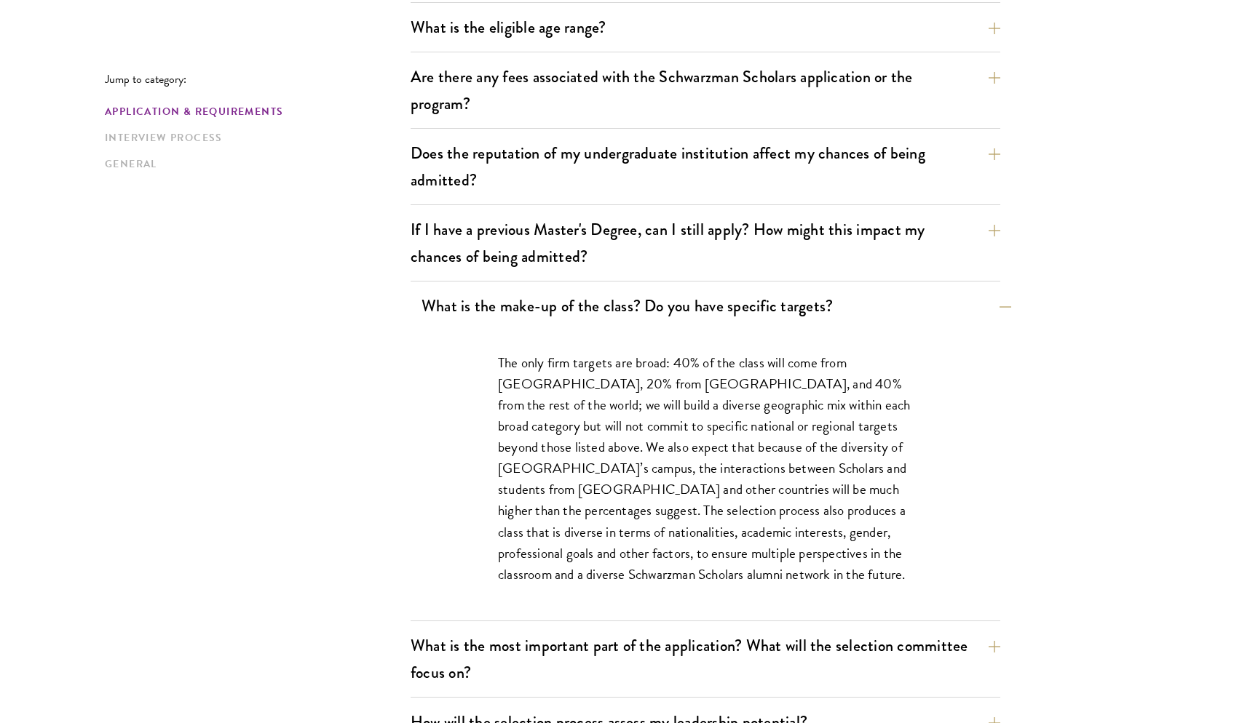
scroll to position [535, 0]
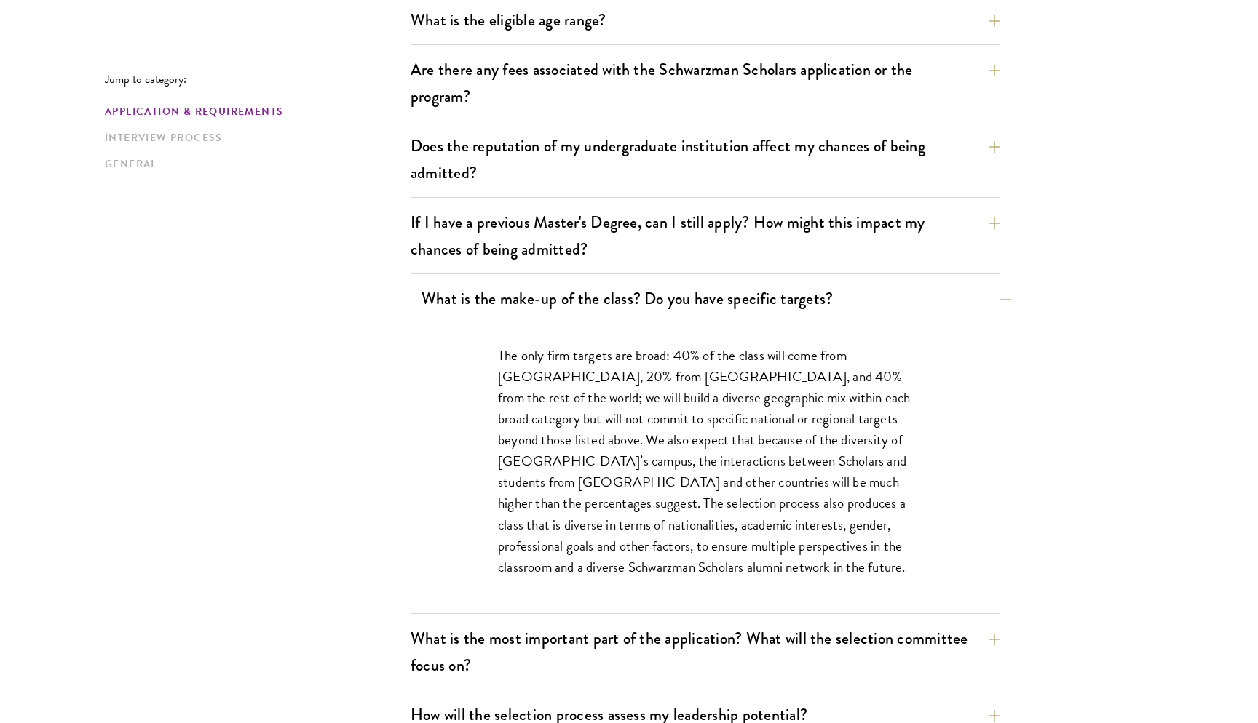
click at [827, 306] on button "What is the make-up of the class? Do you have specific targets?" at bounding box center [715, 298] width 589 height 33
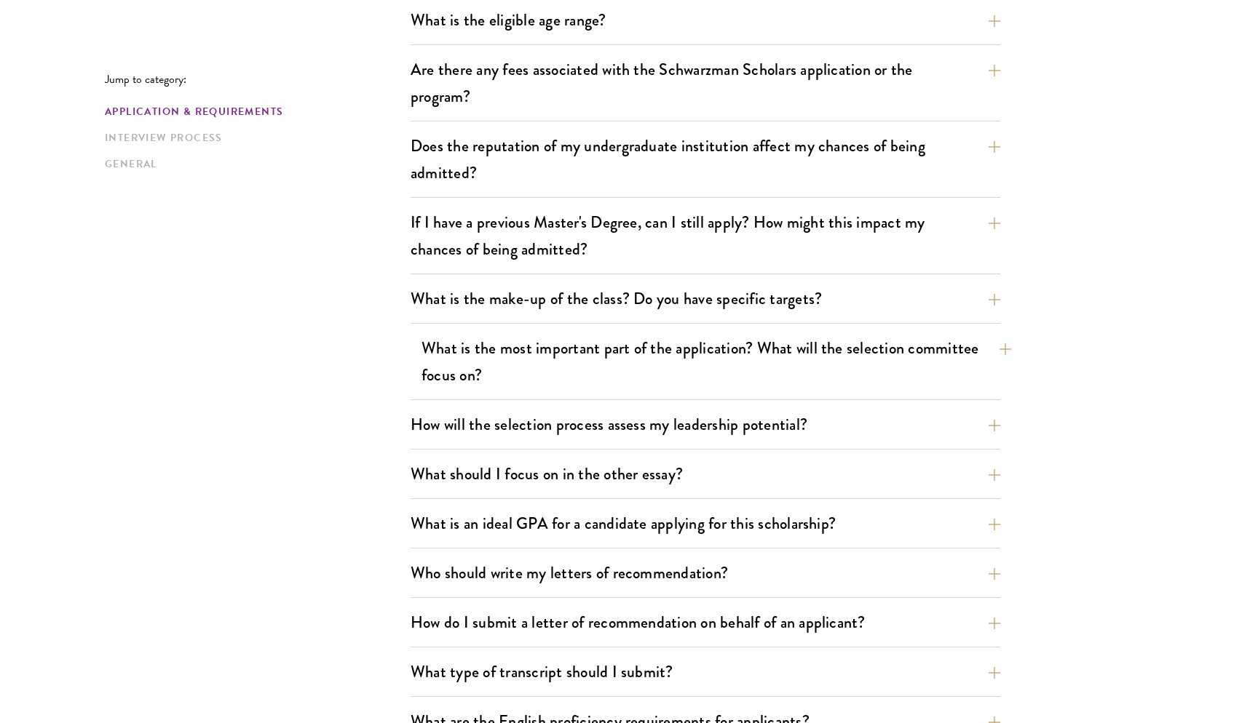
click at [819, 345] on button "What is the most important part of the application? What will the selection com…" at bounding box center [715, 362] width 589 height 60
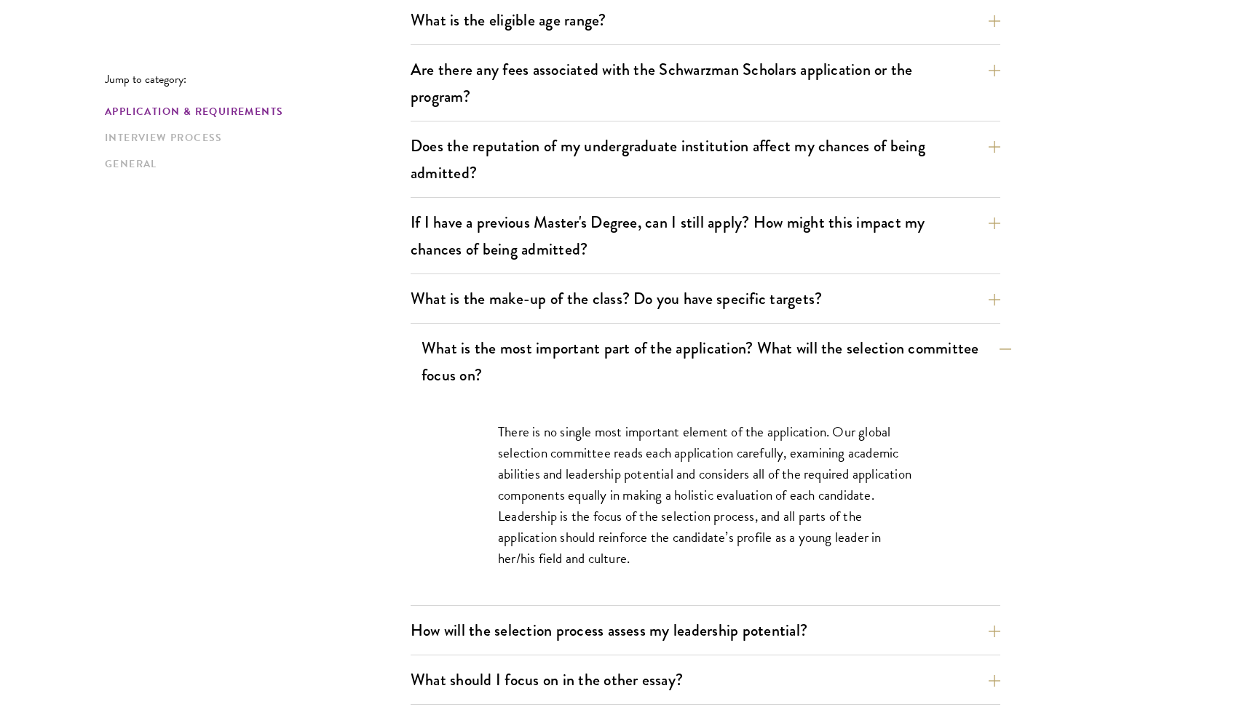
click at [814, 354] on button "What is the most important part of the application? What will the selection com…" at bounding box center [715, 362] width 589 height 60
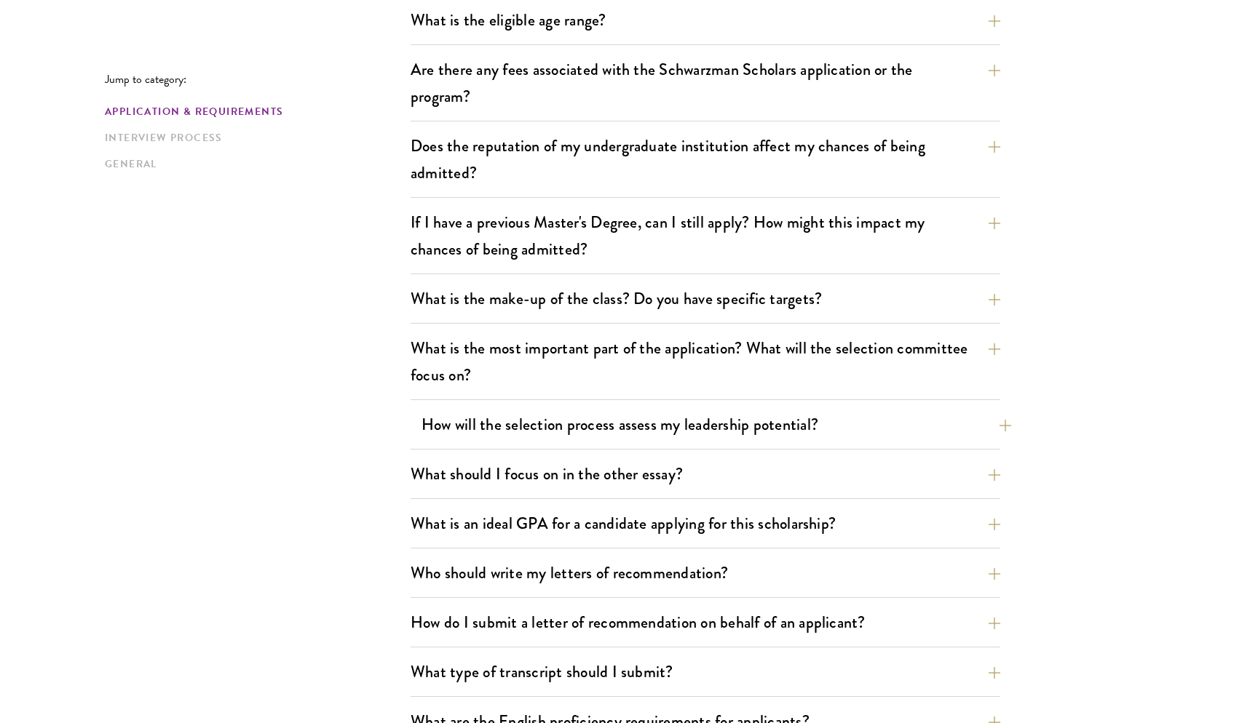
click at [801, 418] on button "How will the selection process assess my leadership potential?" at bounding box center [715, 424] width 589 height 33
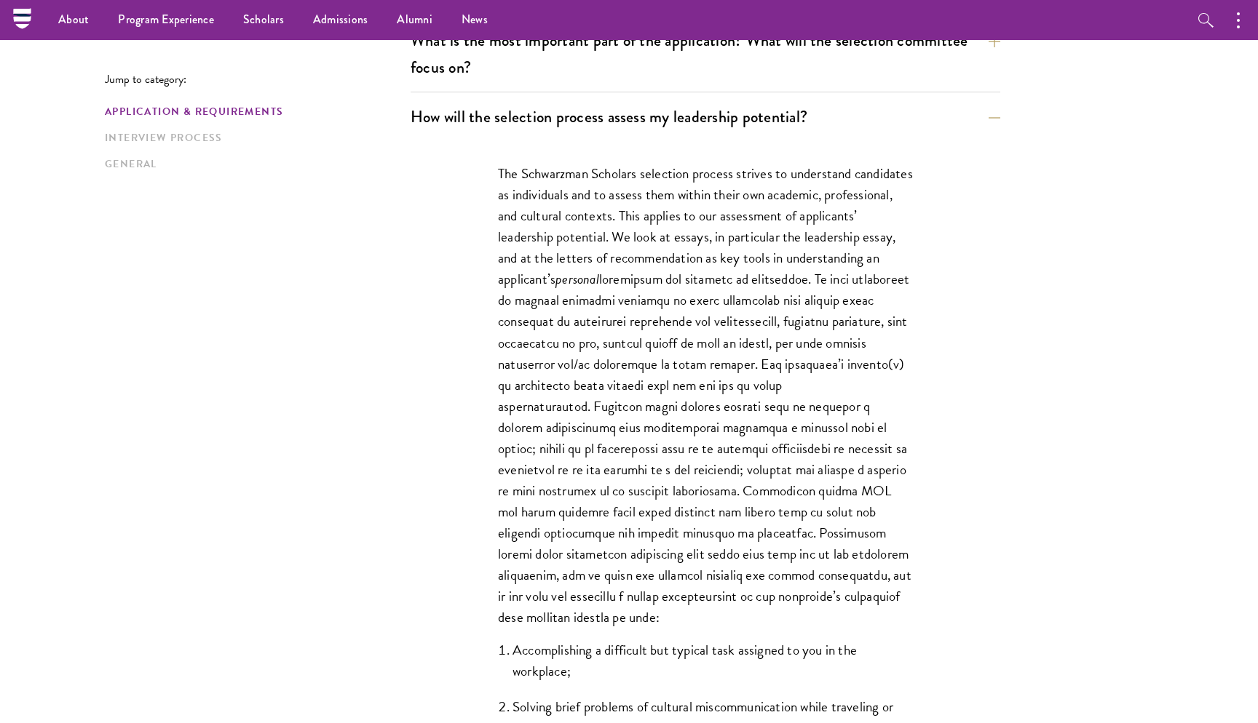
scroll to position [839, 0]
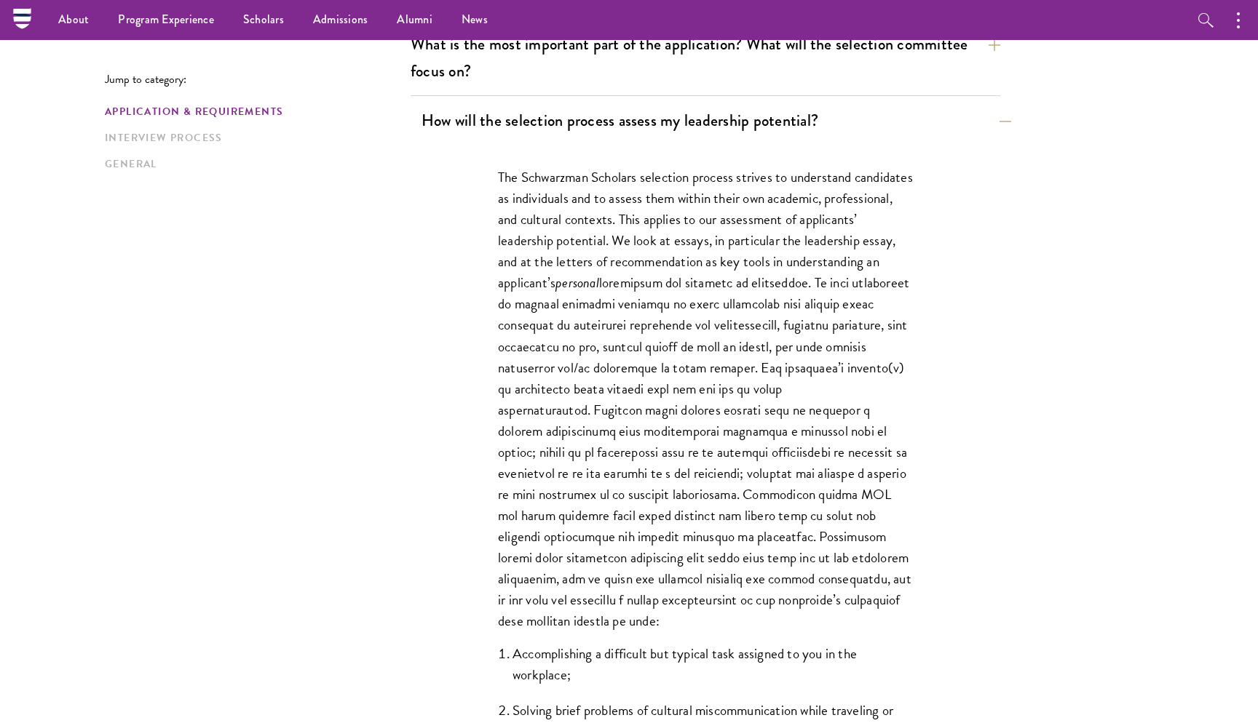
click at [771, 129] on button "How will the selection process assess my leadership potential?" at bounding box center [715, 120] width 589 height 33
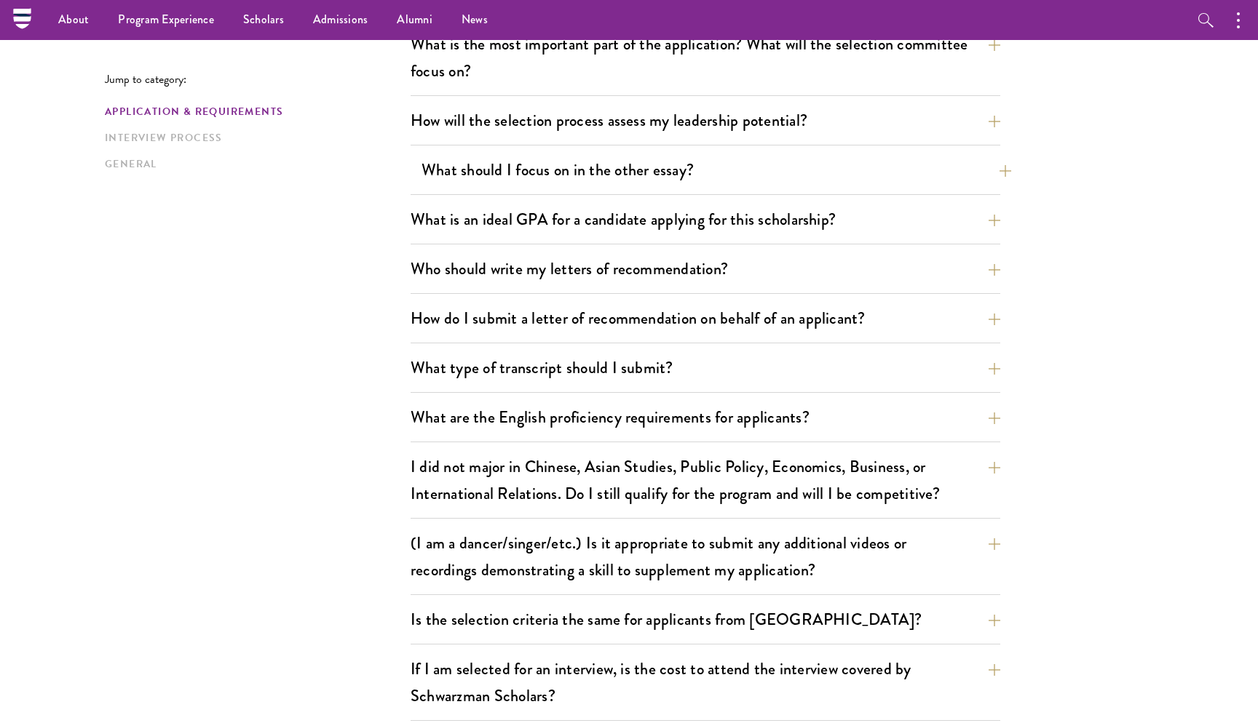
click at [754, 178] on button "What should I focus on in the other essay?" at bounding box center [715, 170] width 589 height 33
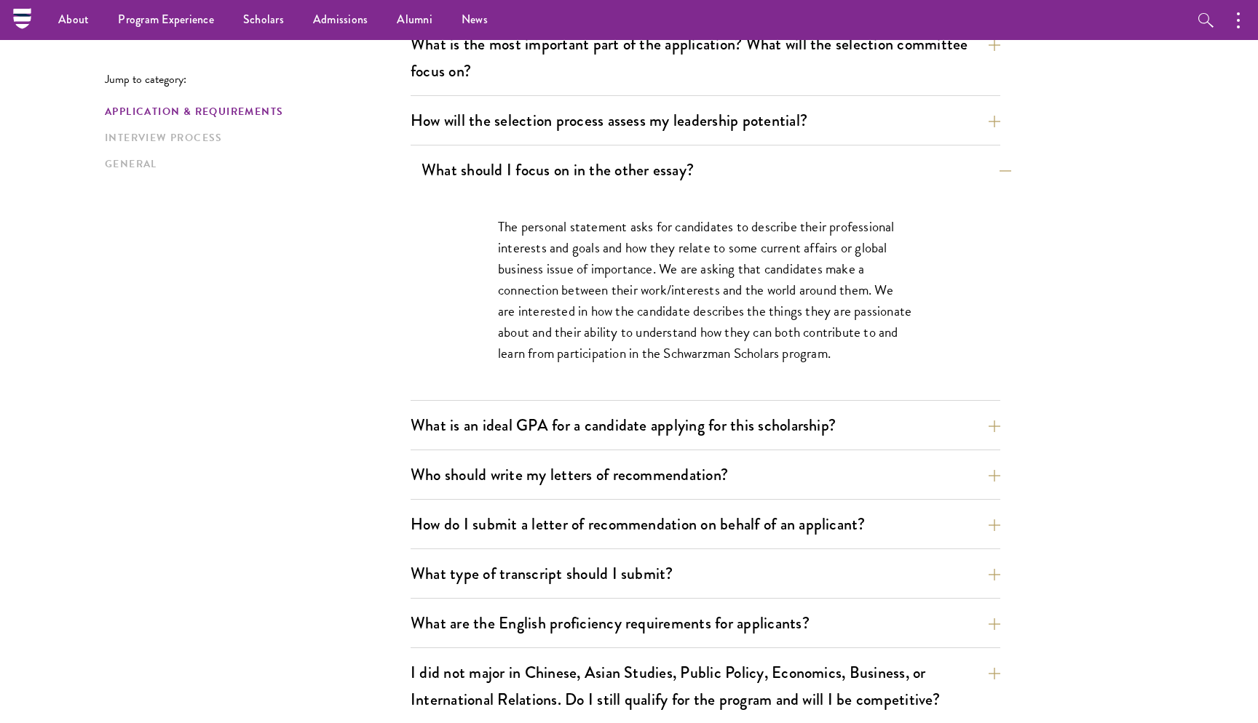
click at [754, 178] on button "What should I focus on in the other essay?" at bounding box center [715, 170] width 589 height 33
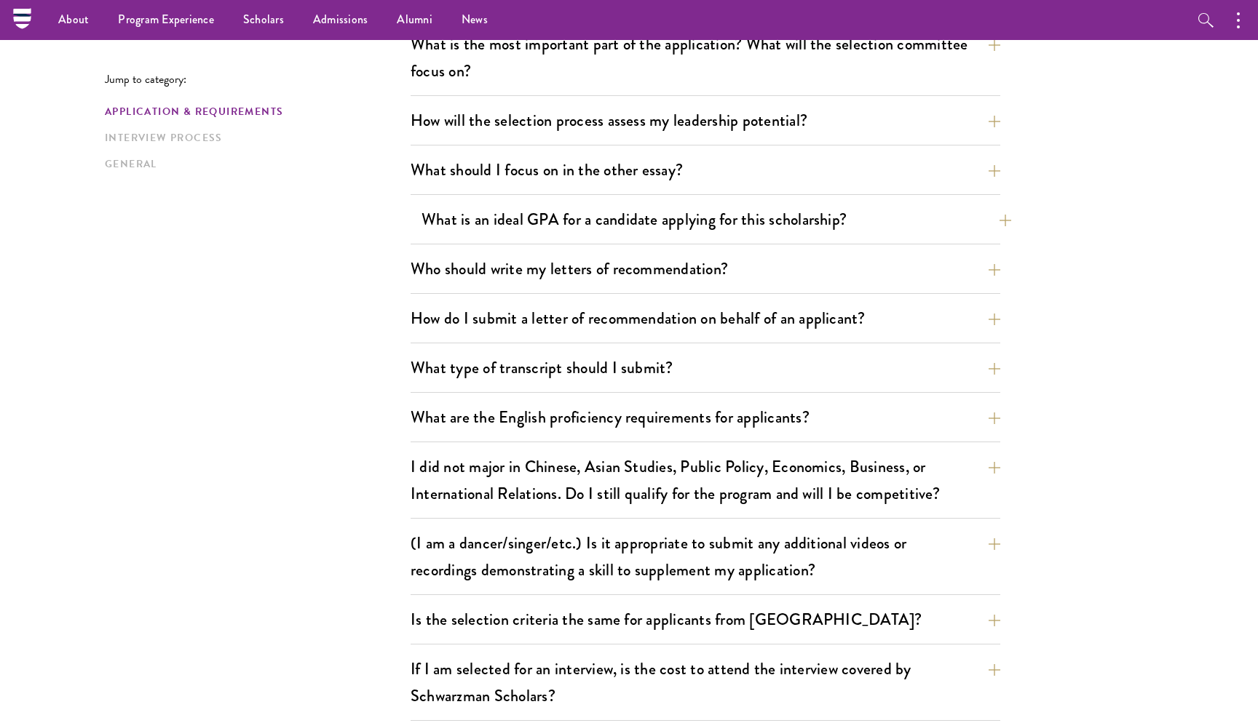
click at [745, 210] on button "What is an ideal GPA for a candidate applying for this scholarship?" at bounding box center [715, 219] width 589 height 33
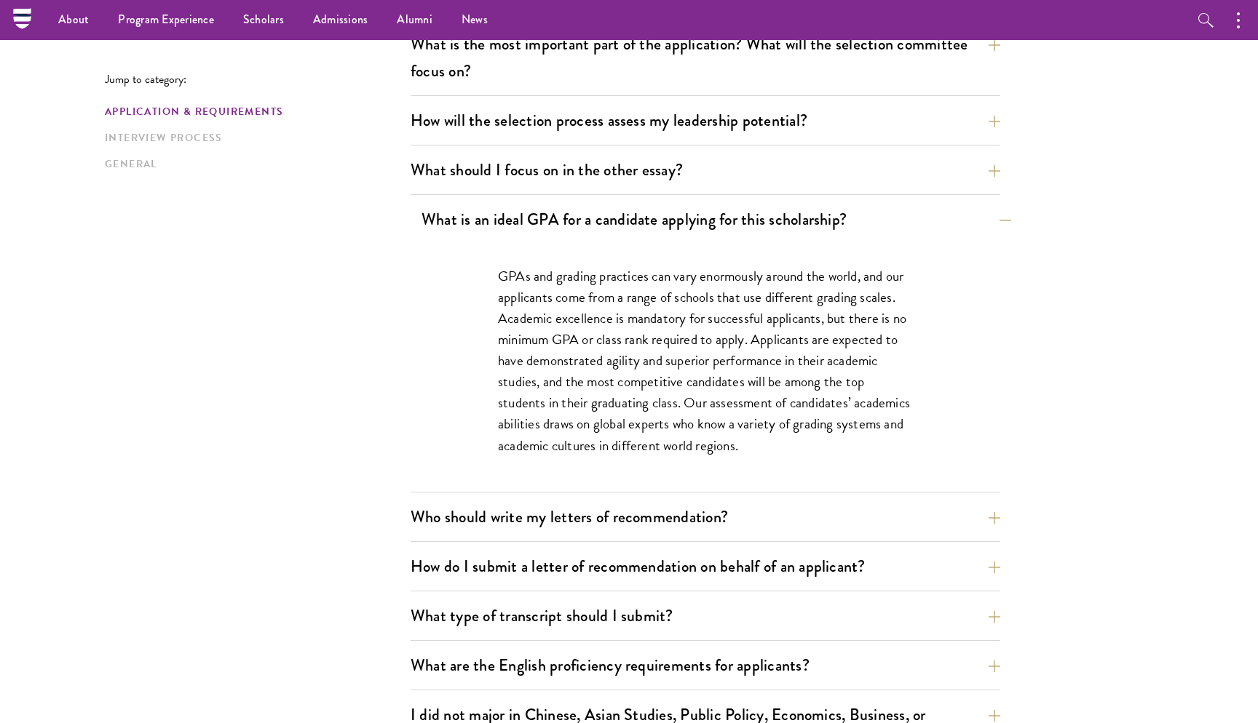
click at [745, 211] on button "What is an ideal GPA for a candidate applying for this scholarship?" at bounding box center [715, 219] width 589 height 33
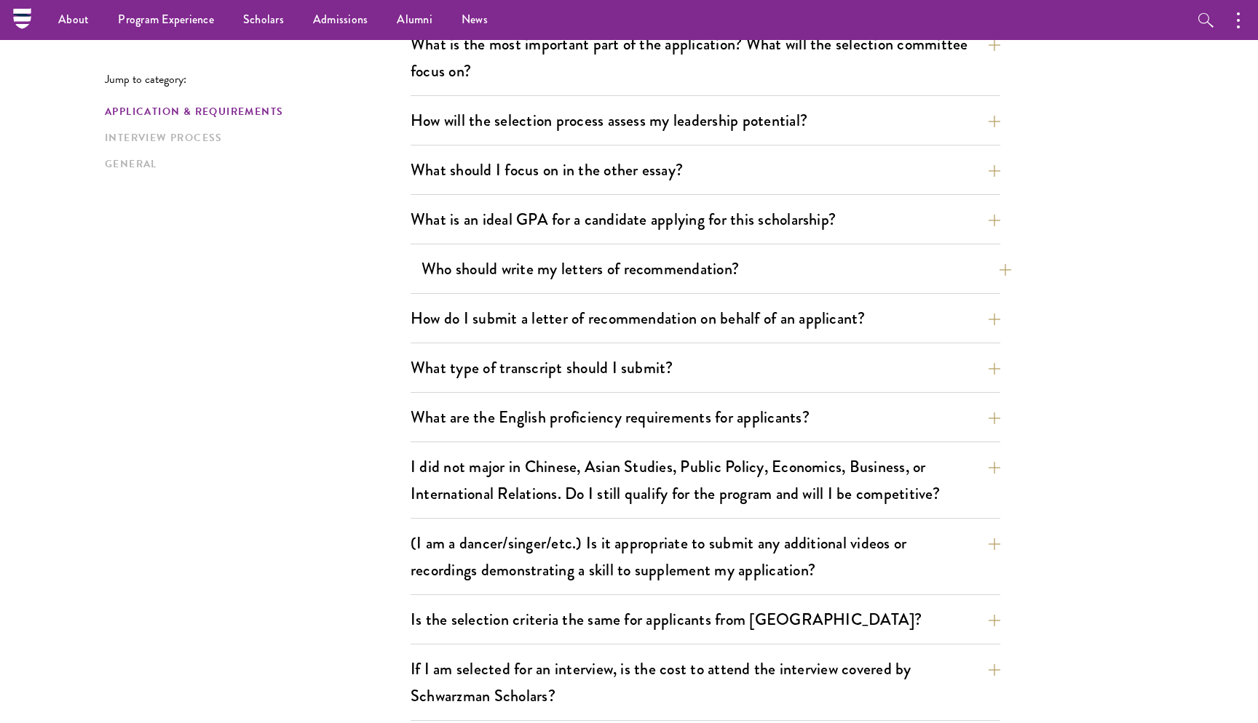
click at [736, 261] on button "Who should write my letters of recommendation?" at bounding box center [715, 269] width 589 height 33
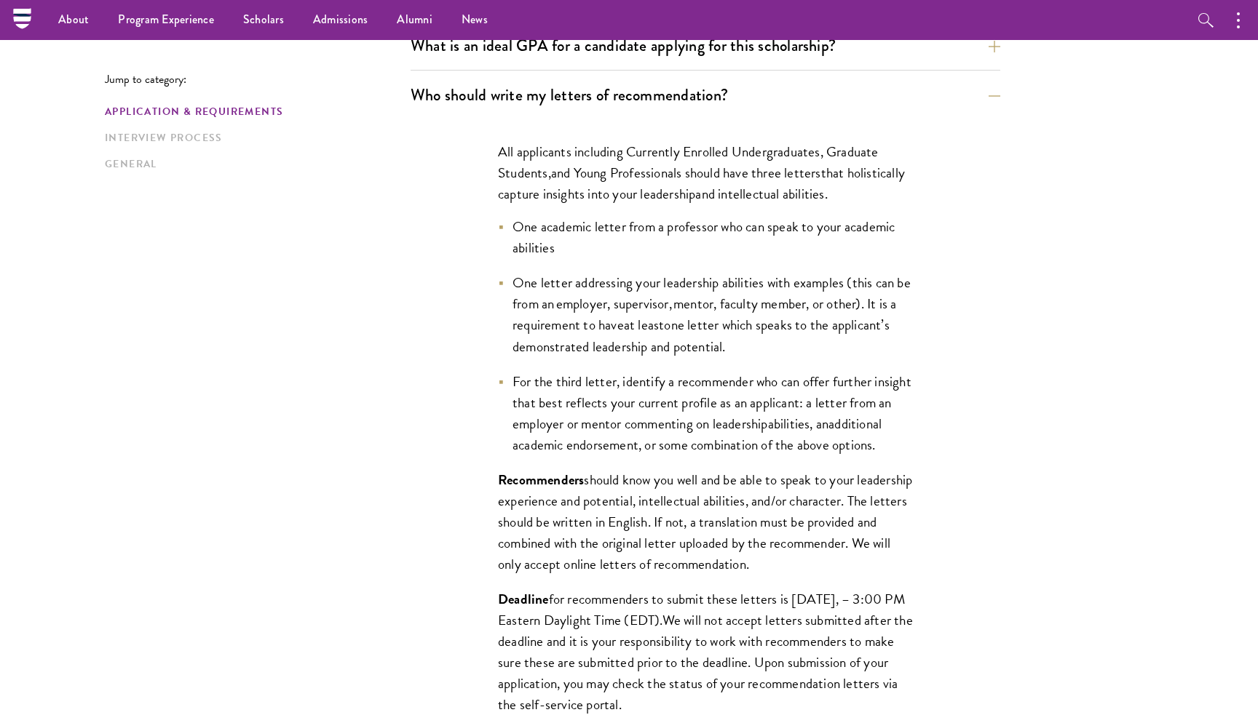
scroll to position [998, 0]
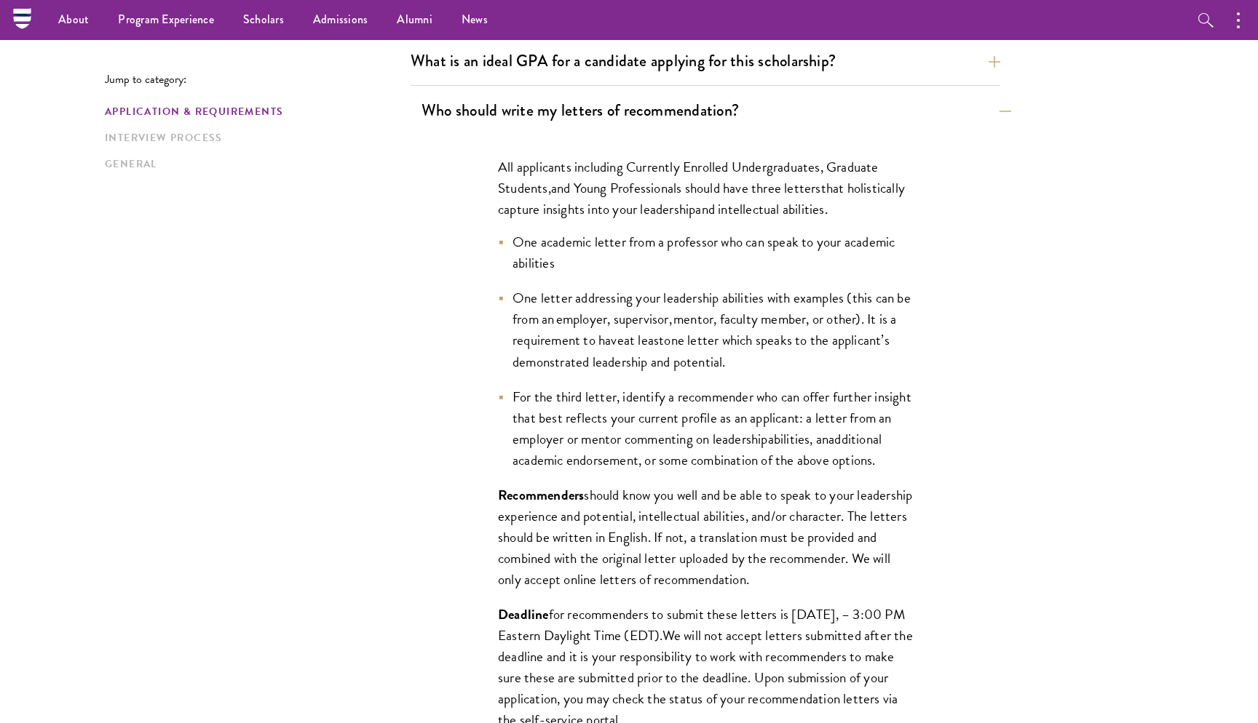
click at [707, 123] on button "Who should write my letters of recommendation?" at bounding box center [715, 110] width 589 height 33
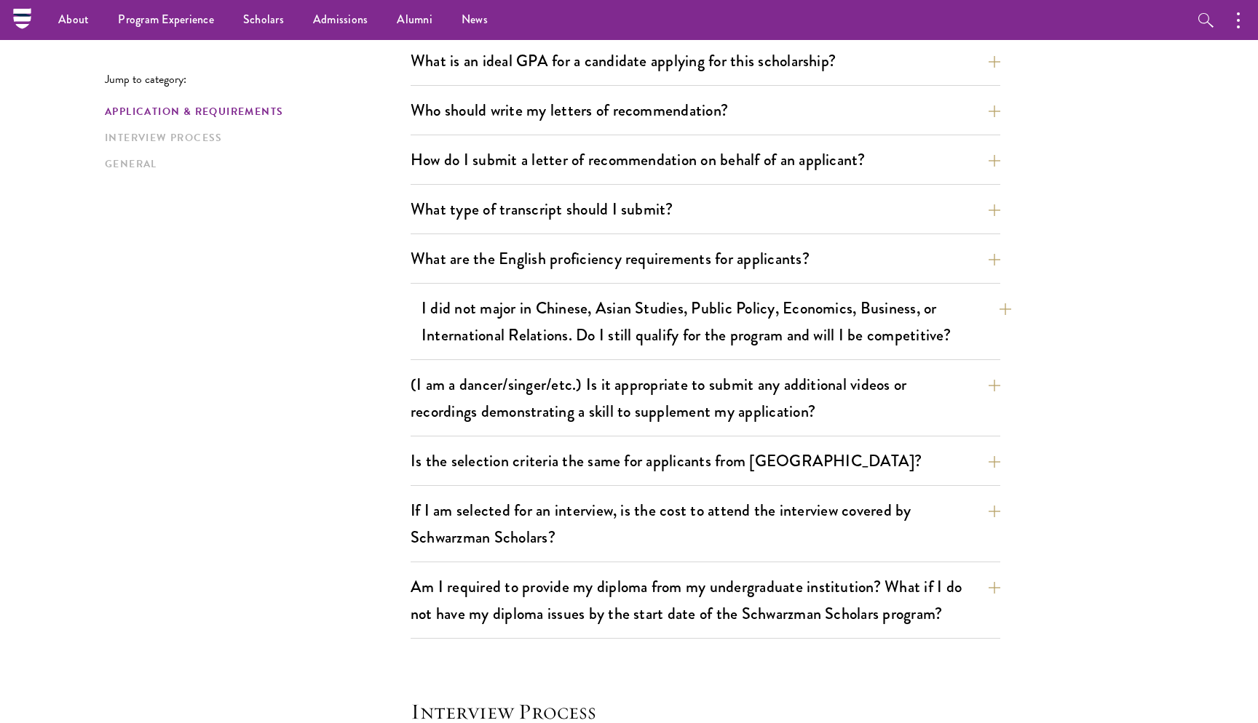
click at [696, 319] on button "I did not major in Chinese, Asian Studies, Public Policy, Economics, Business, …" at bounding box center [715, 322] width 589 height 60
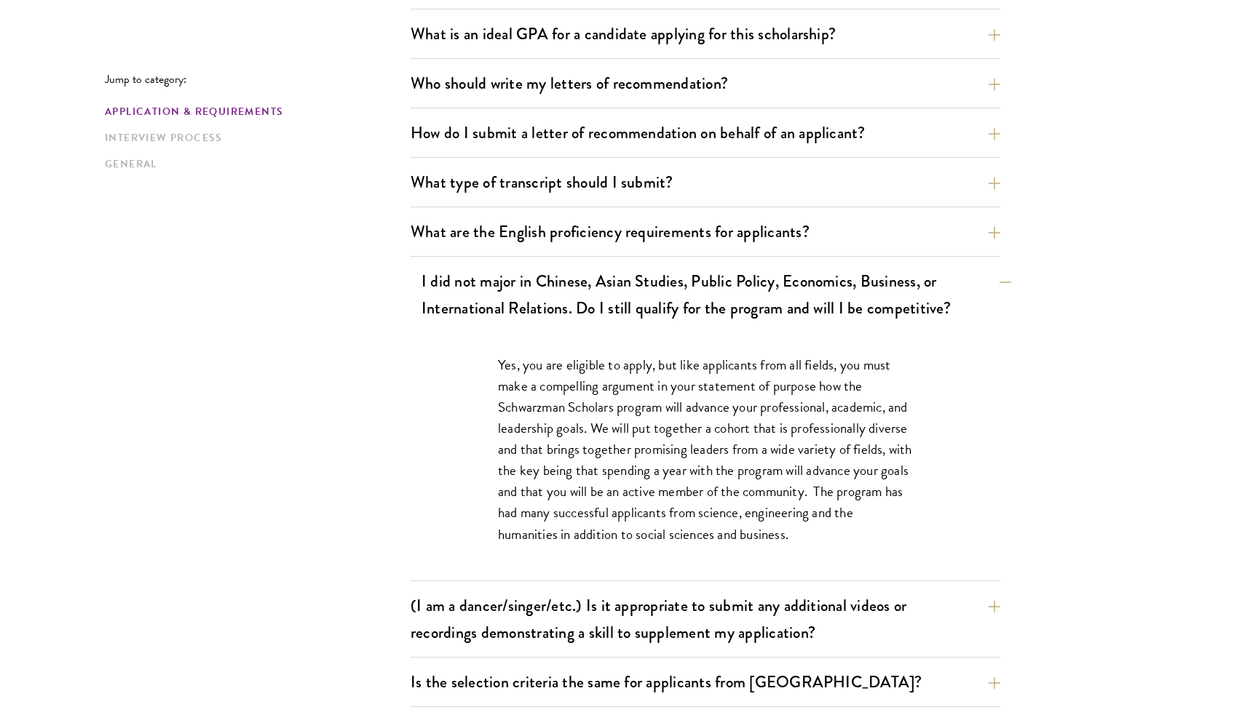
scroll to position [1025, 0]
click at [698, 292] on button "I did not major in Chinese, Asian Studies, Public Policy, Economics, Business, …" at bounding box center [715, 294] width 589 height 60
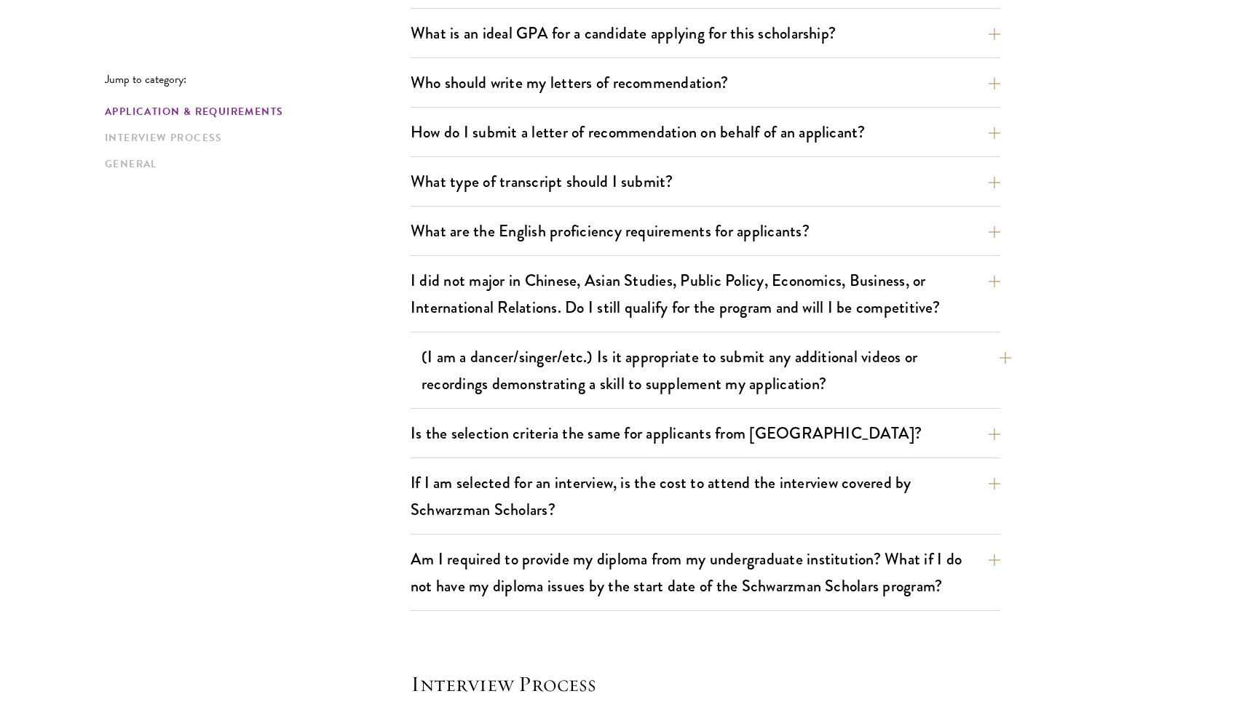
click at [694, 365] on button "(I am a dancer/singer/etc.) Is it appropriate to submit any additional videos o…" at bounding box center [715, 371] width 589 height 60
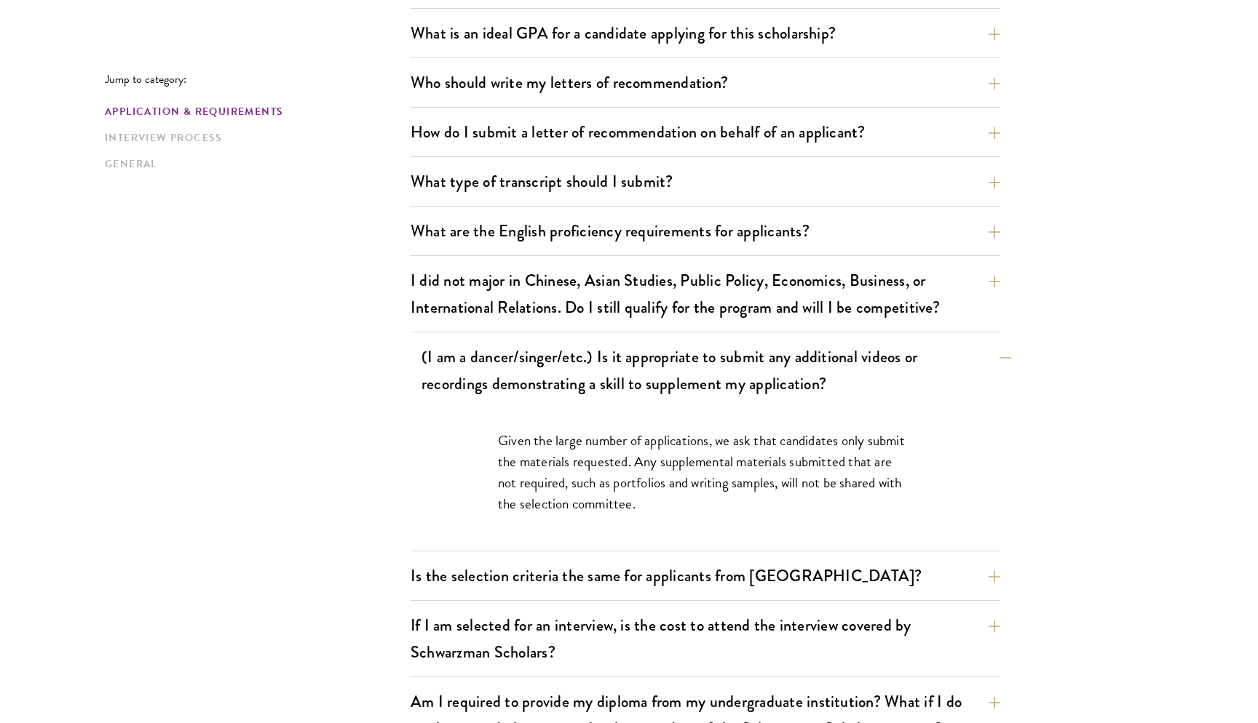
click at [694, 365] on button "(I am a dancer/singer/etc.) Is it appropriate to submit any additional videos o…" at bounding box center [715, 371] width 589 height 60
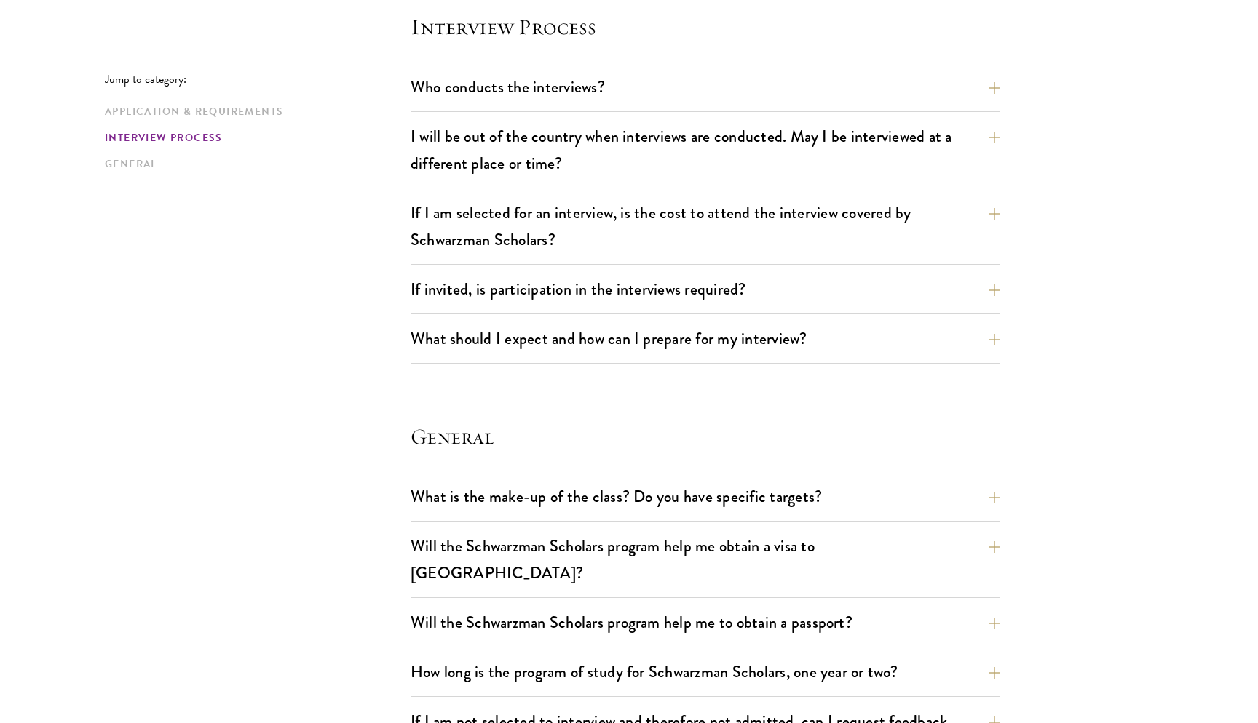
scroll to position [1683, 0]
click at [711, 239] on button "If I am selected for an interview, is the cost to attend the interview covered …" at bounding box center [715, 226] width 589 height 60
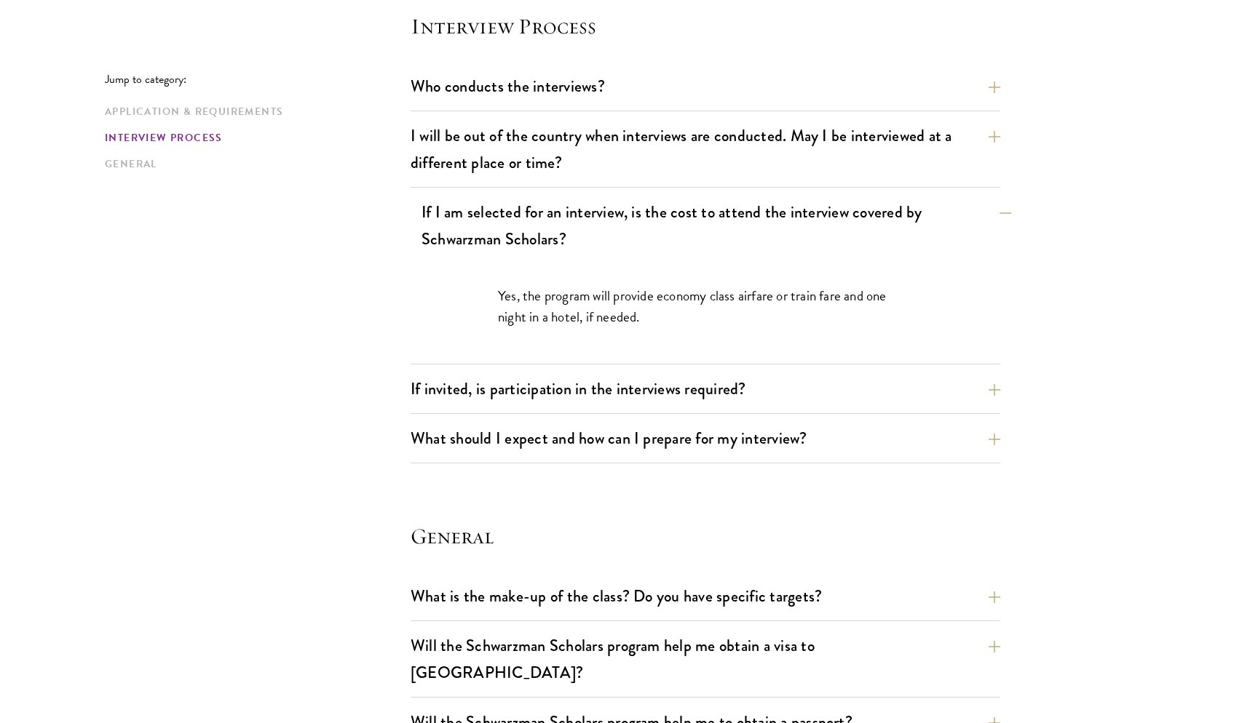
click at [711, 239] on button "If I am selected for an interview, is the cost to attend the interview covered …" at bounding box center [715, 226] width 589 height 60
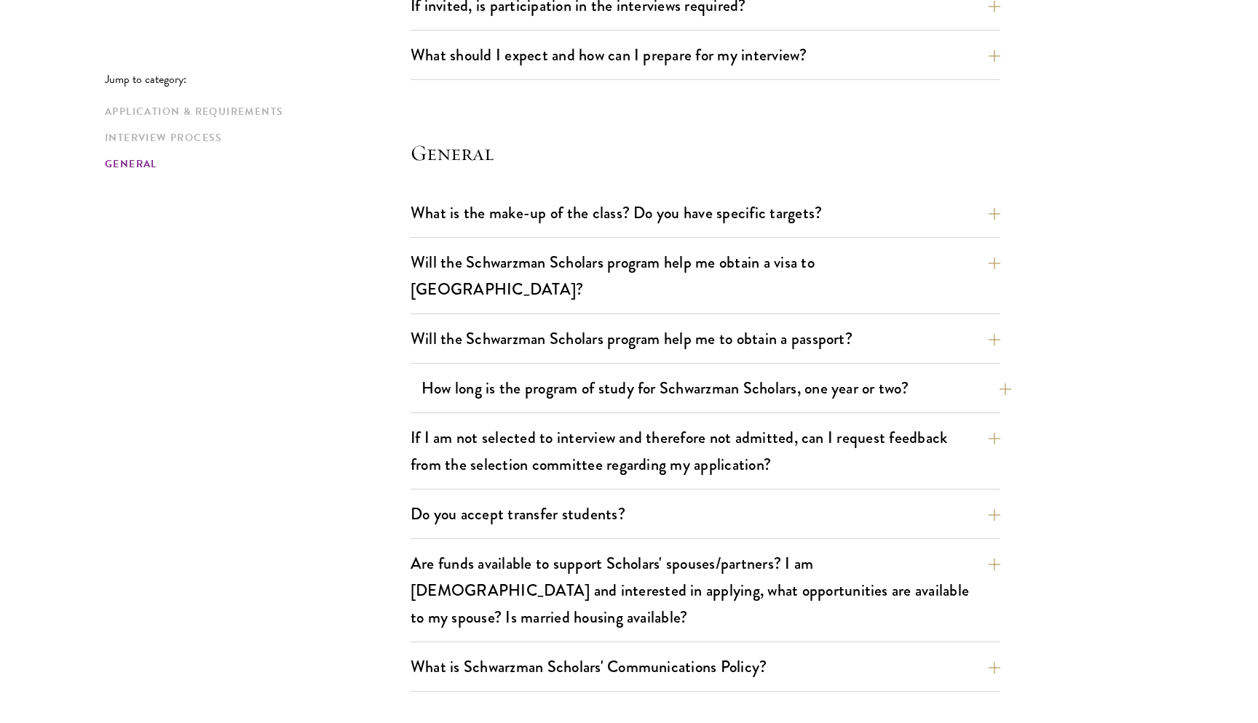
scroll to position [1970, 0]
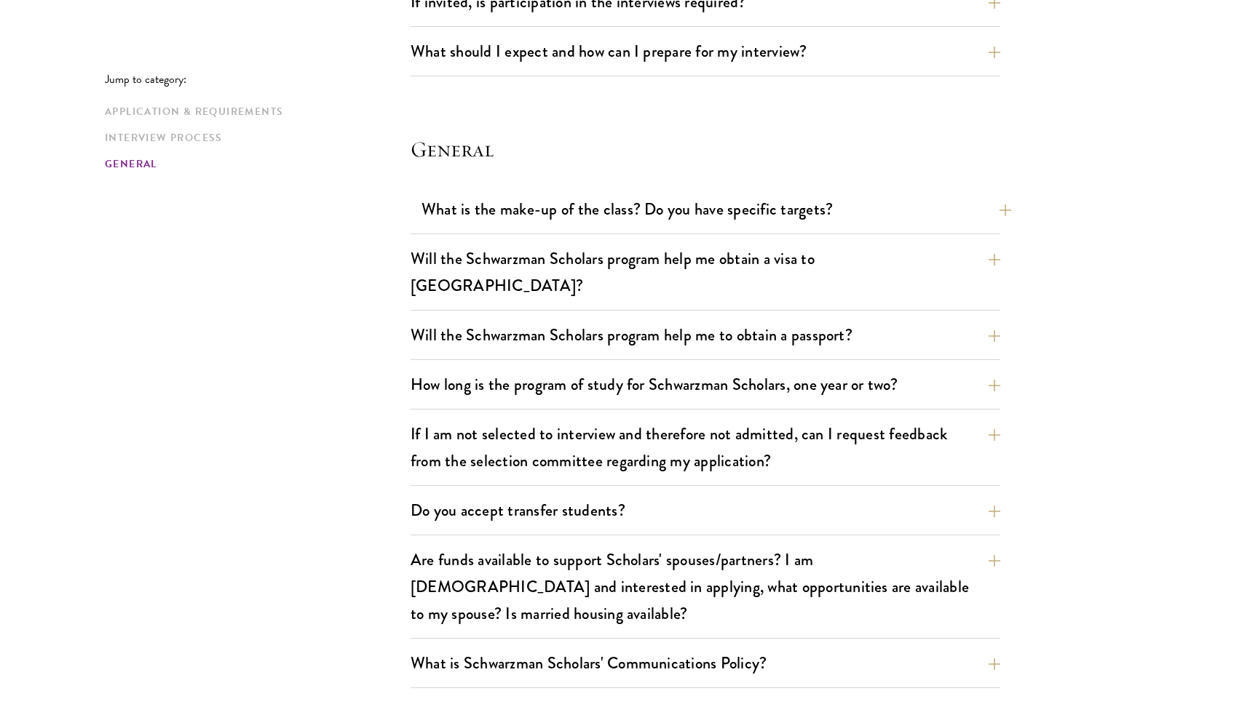
click at [722, 213] on button "What is the make-up of the class? Do you have specific targets?" at bounding box center [715, 209] width 589 height 33
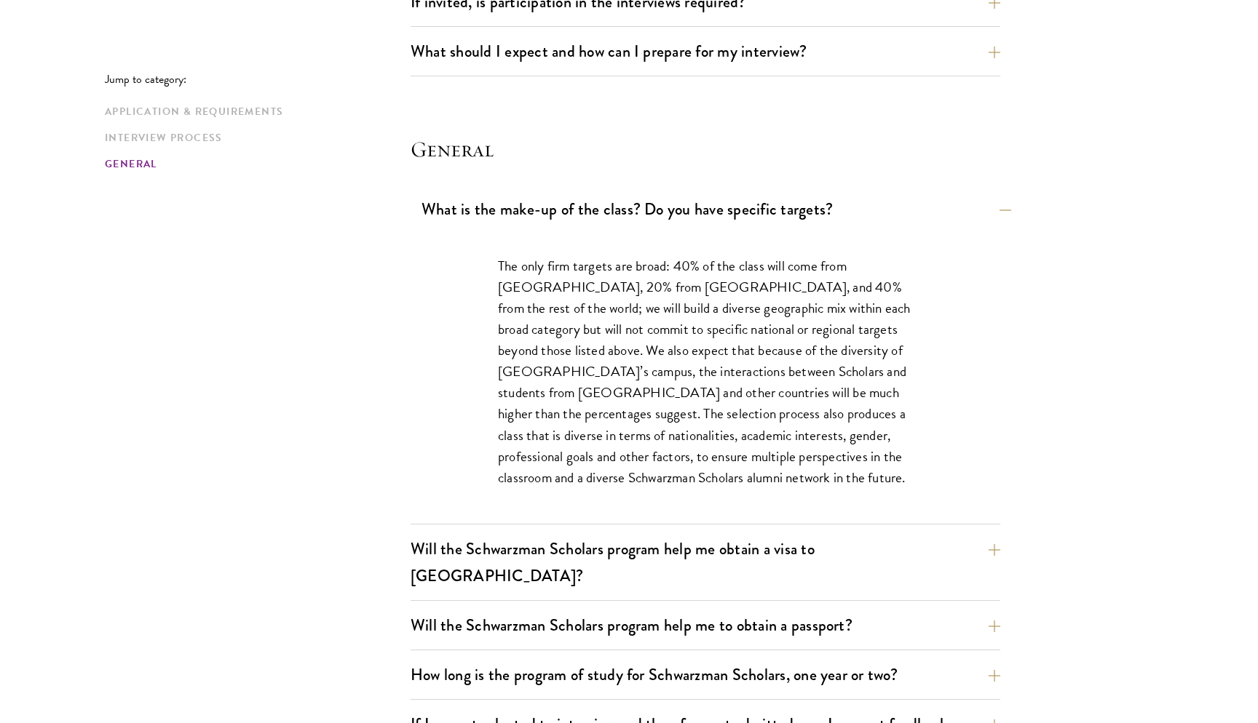
click at [722, 213] on button "What is the make-up of the class? Do you have specific targets?" at bounding box center [715, 209] width 589 height 33
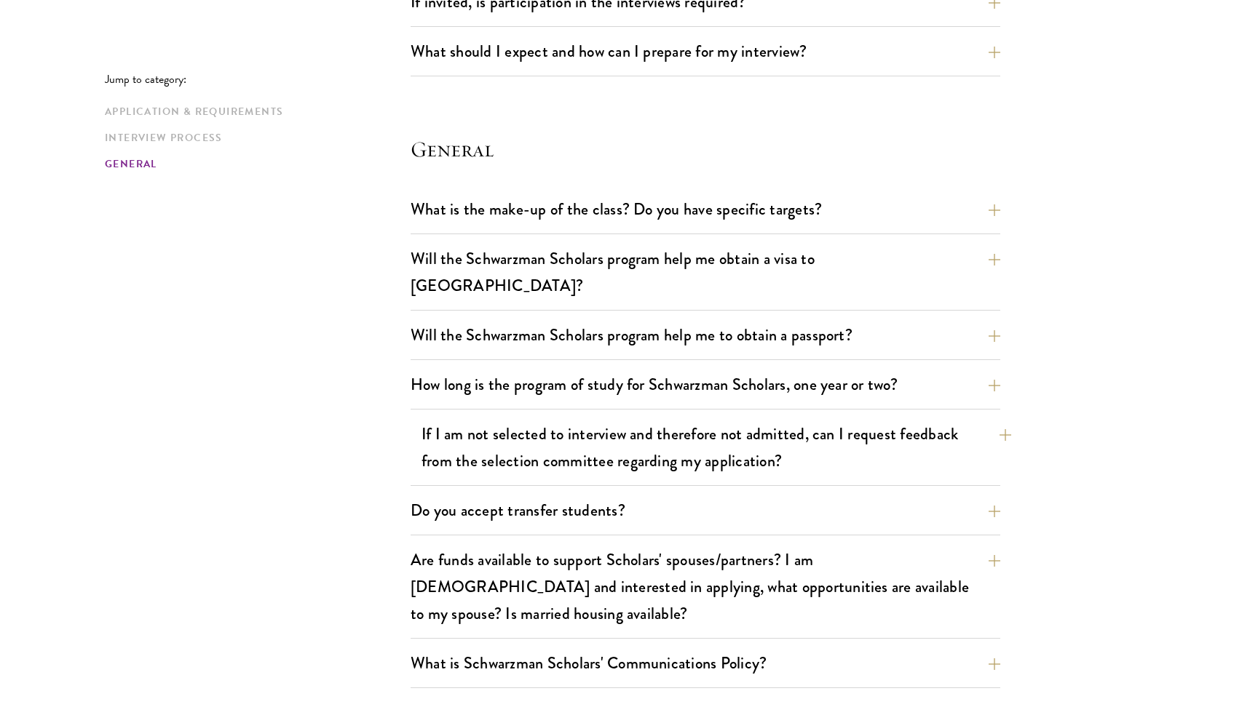
click at [686, 418] on button "If I am not selected to interview and therefore not admitted, can I request fee…" at bounding box center [715, 448] width 589 height 60
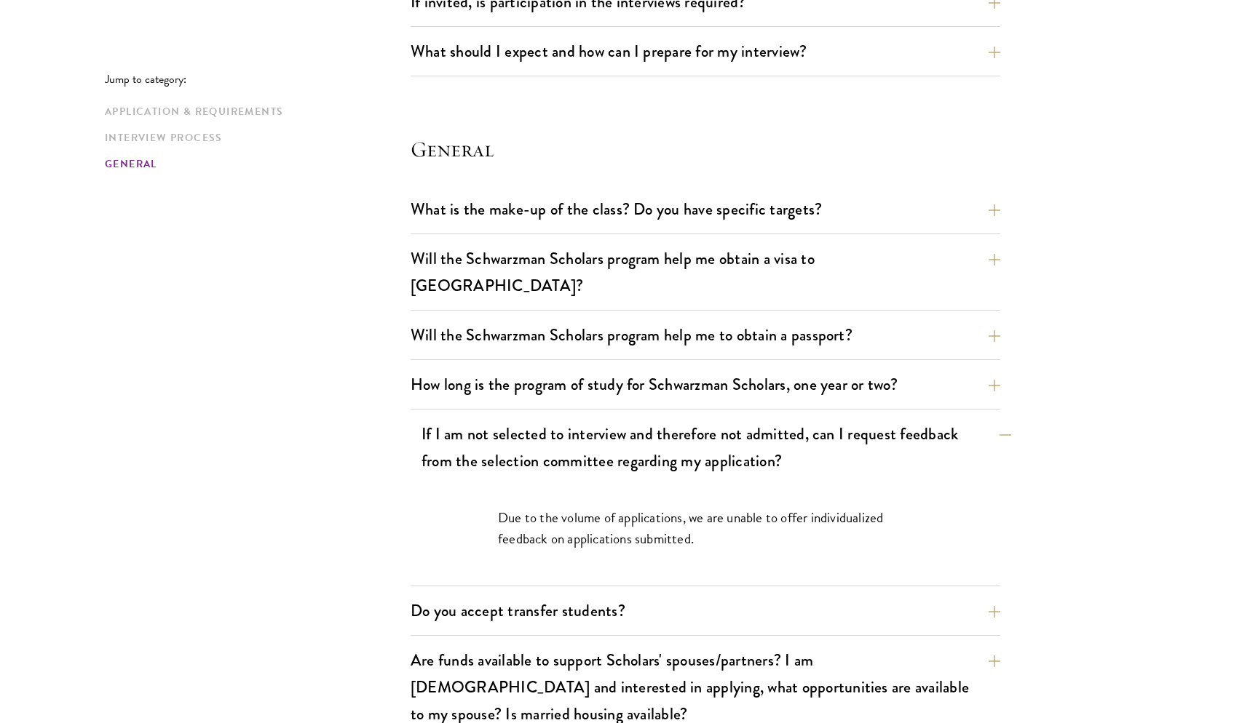
click at [686, 418] on button "If I am not selected to interview and therefore not admitted, can I request fee…" at bounding box center [715, 448] width 589 height 60
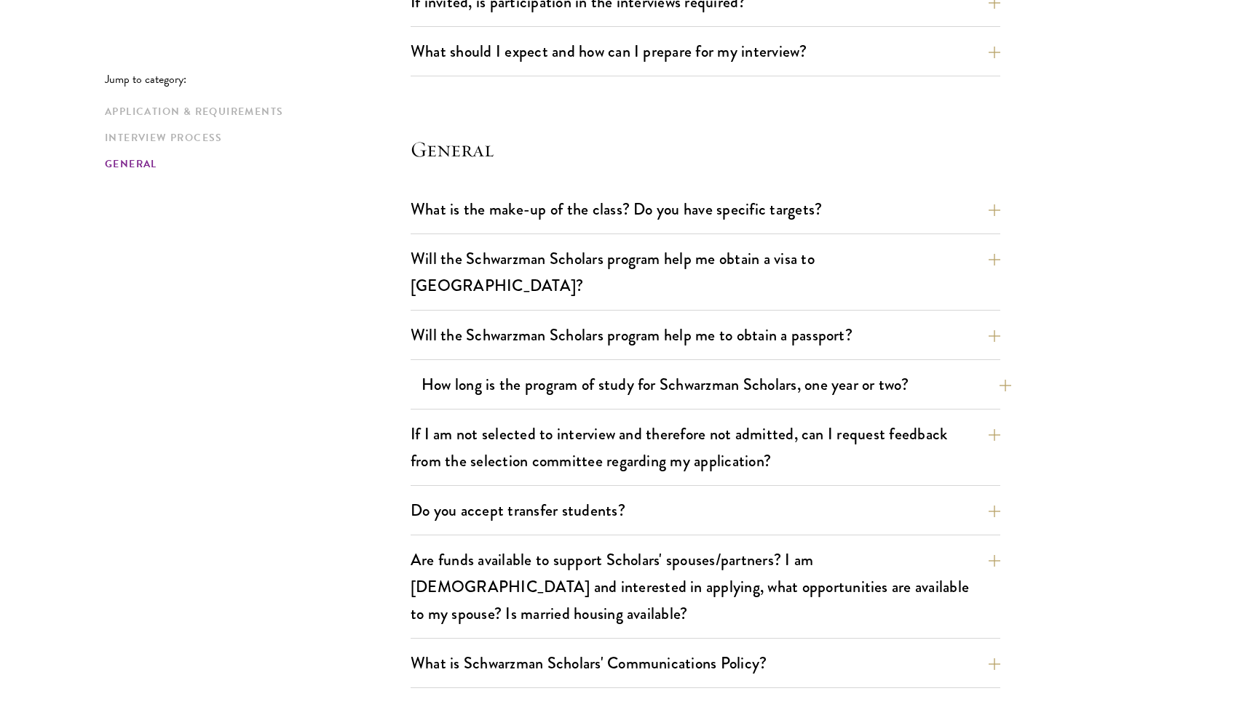
click at [690, 368] on button "How long is the program of study for Schwarzman Scholars, one year or two?" at bounding box center [715, 384] width 589 height 33
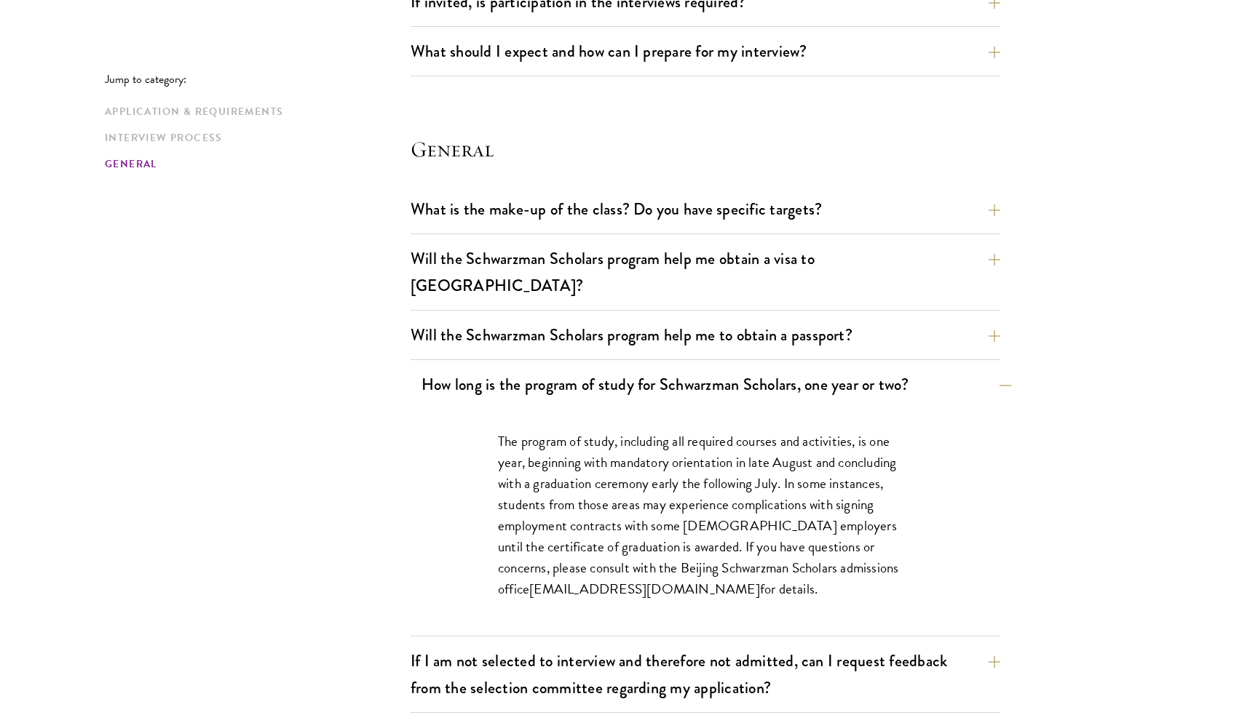
click at [694, 368] on button "How long is the program of study for Schwarzman Scholars, one year or two?" at bounding box center [715, 384] width 589 height 33
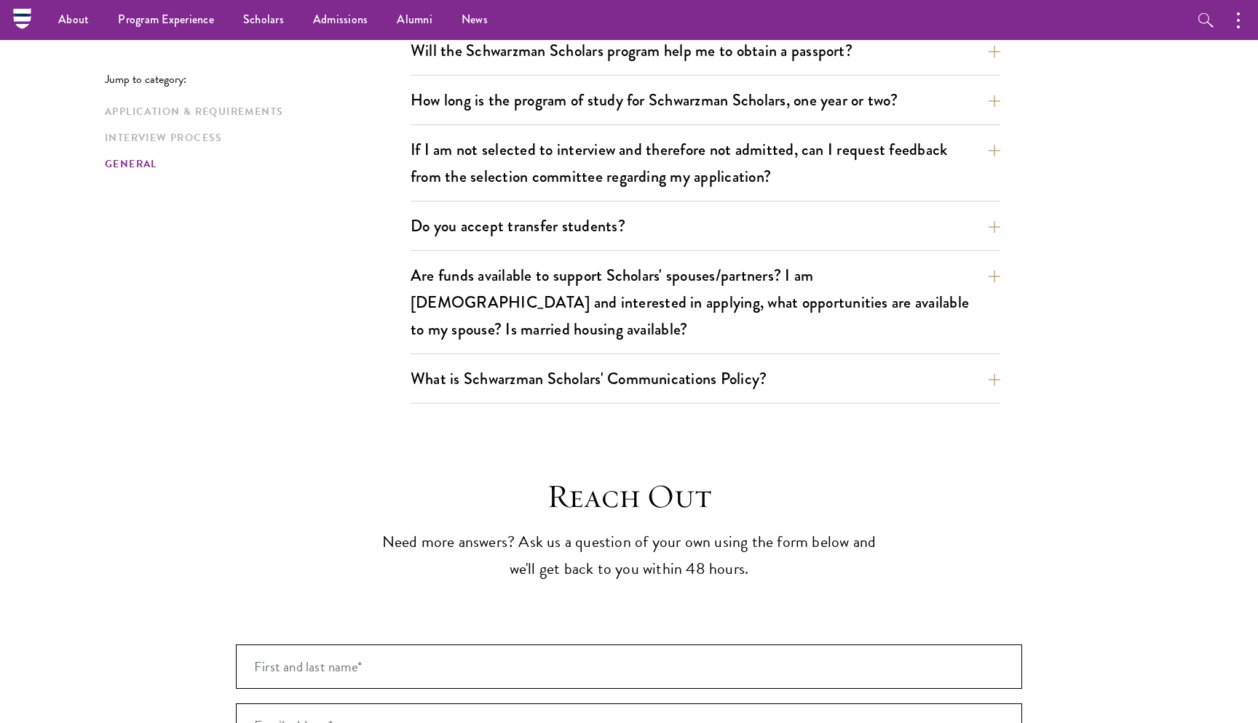
scroll to position [2156, 0]
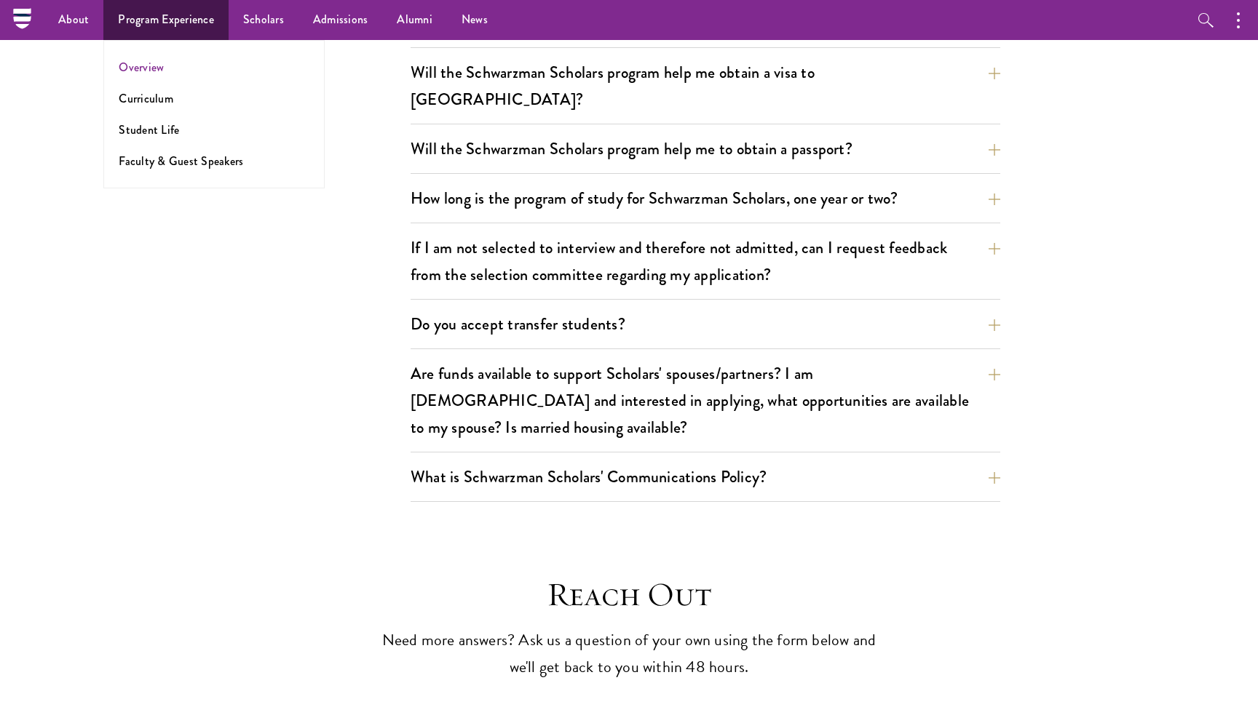
click at [159, 71] on link "Overview" at bounding box center [141, 67] width 45 height 17
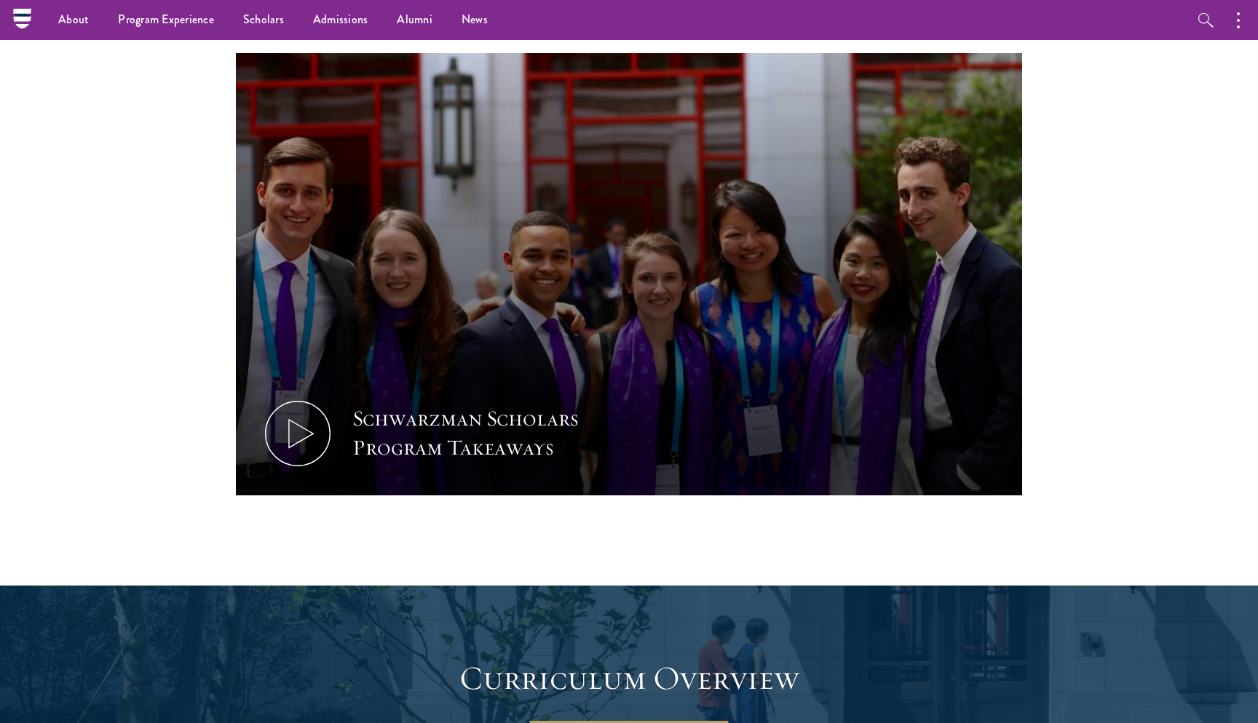
scroll to position [1439, 0]
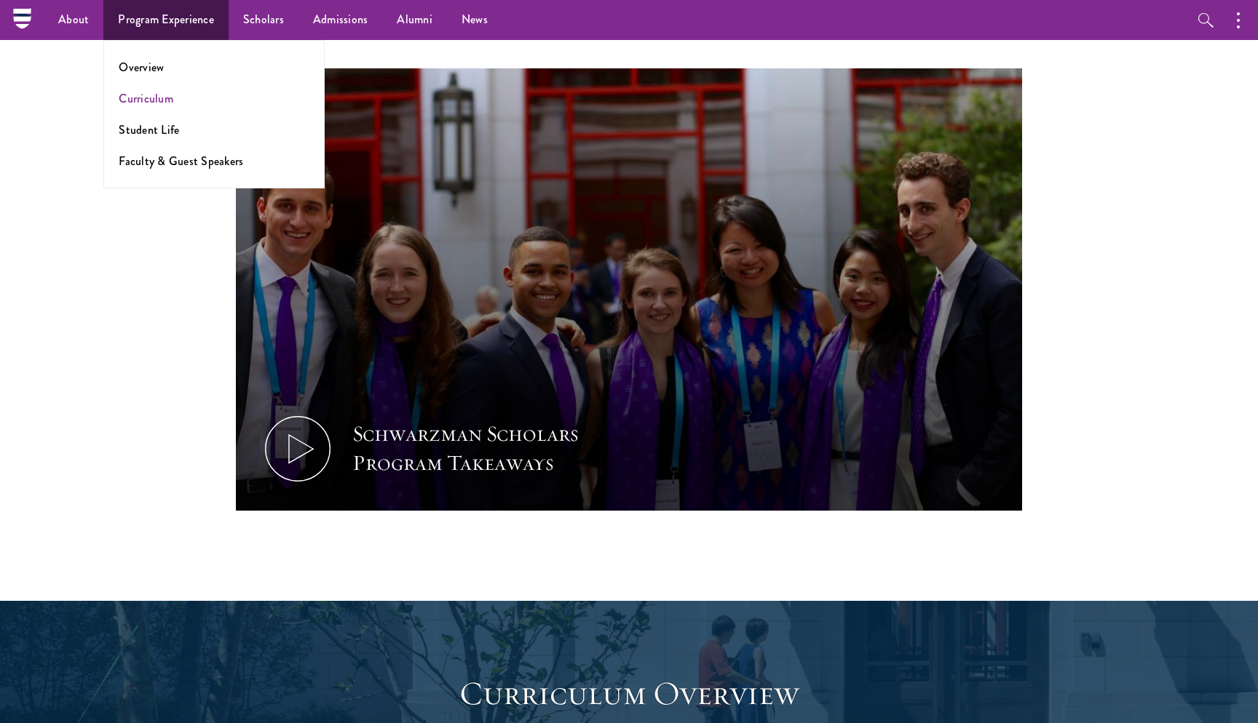
click at [161, 97] on link "Curriculum" at bounding box center [146, 98] width 55 height 17
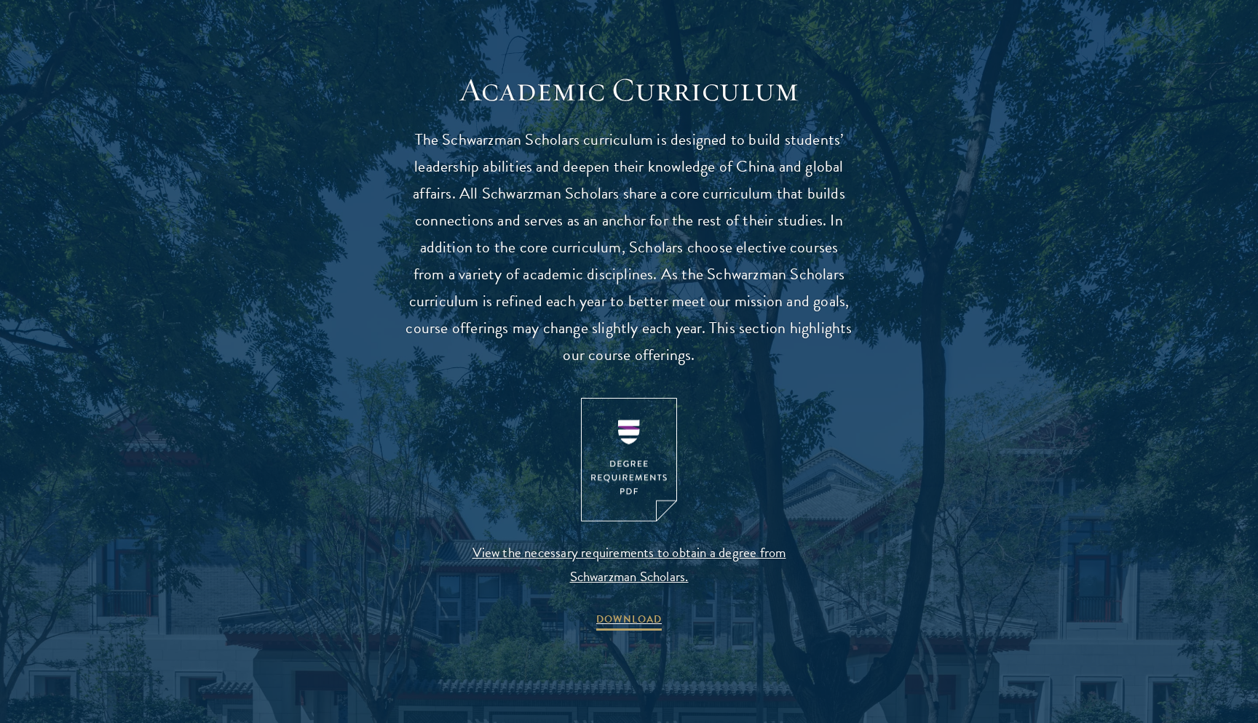
scroll to position [1233, 0]
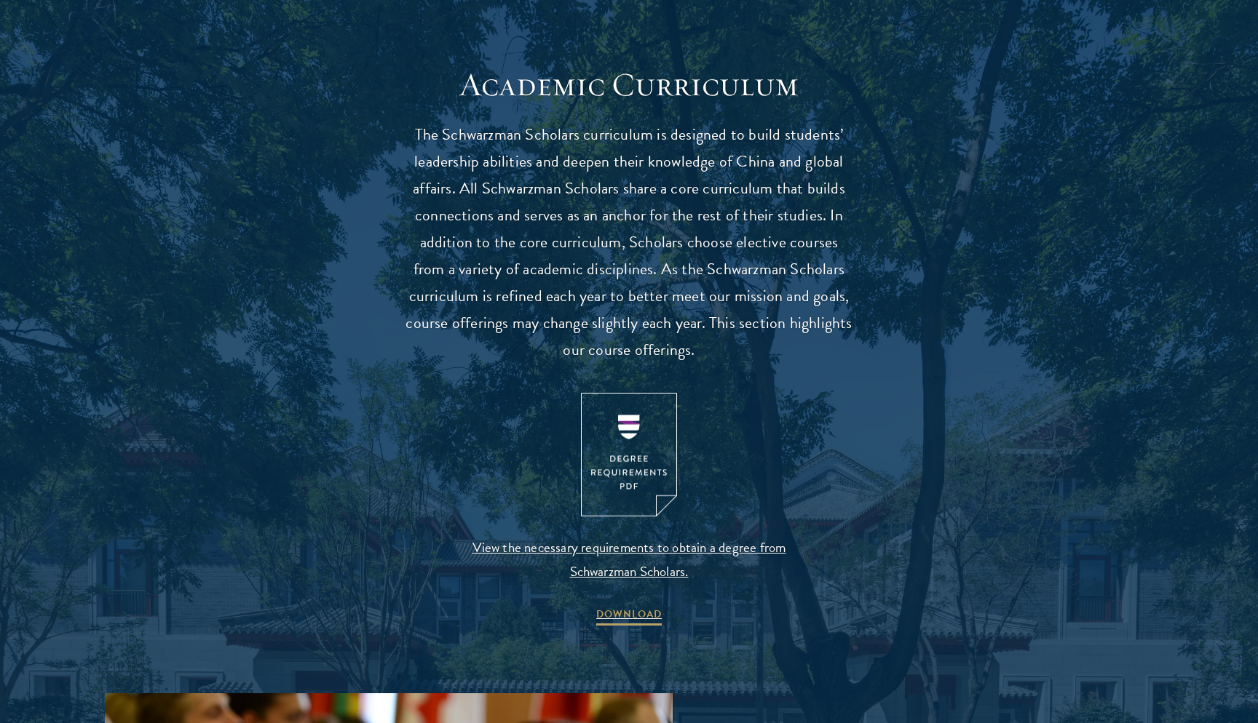
click at [624, 427] on img at bounding box center [629, 455] width 96 height 124
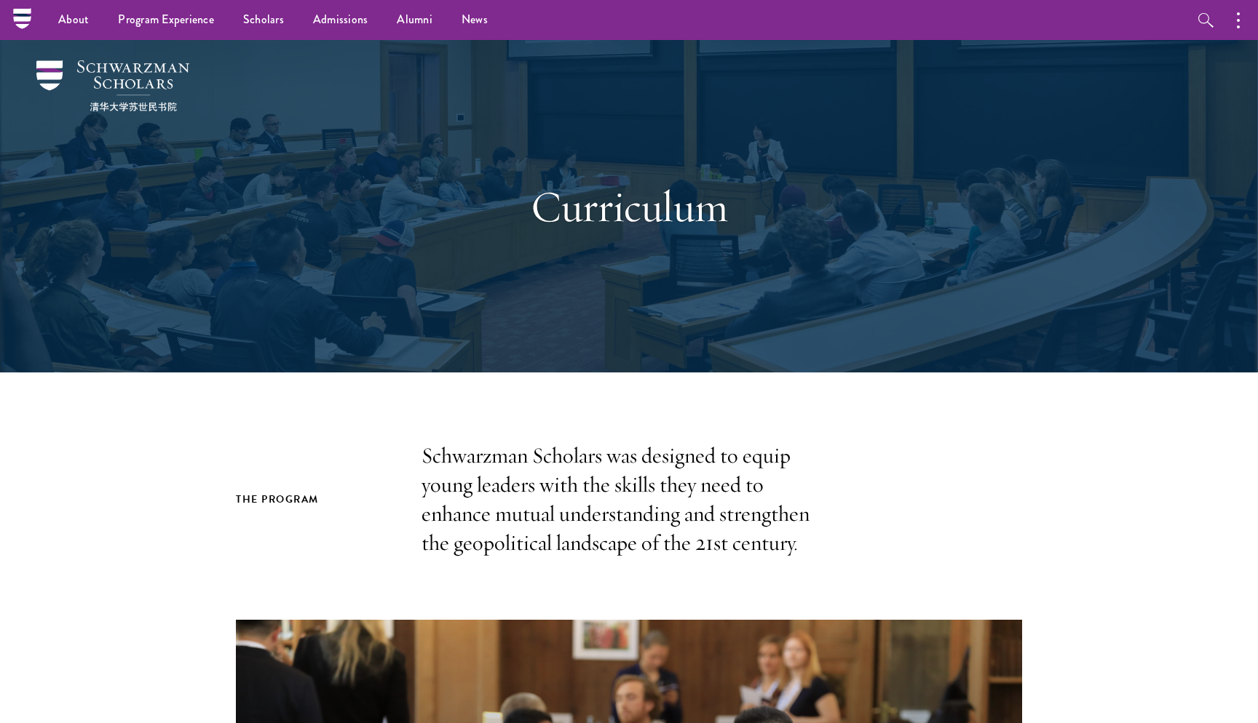
scroll to position [0, 0]
